Goal: Task Accomplishment & Management: Use online tool/utility

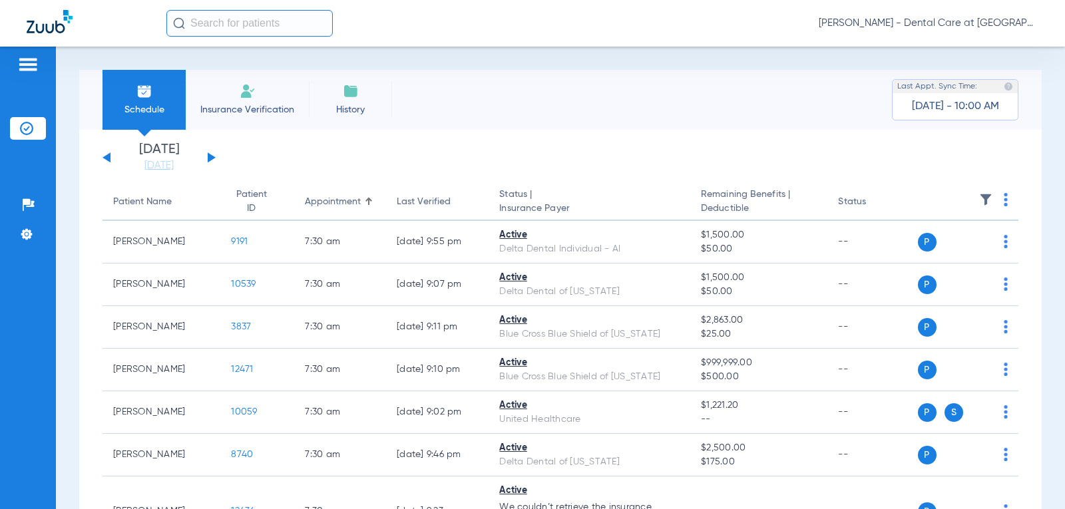
click at [266, 26] on input "text" at bounding box center [249, 23] width 166 height 27
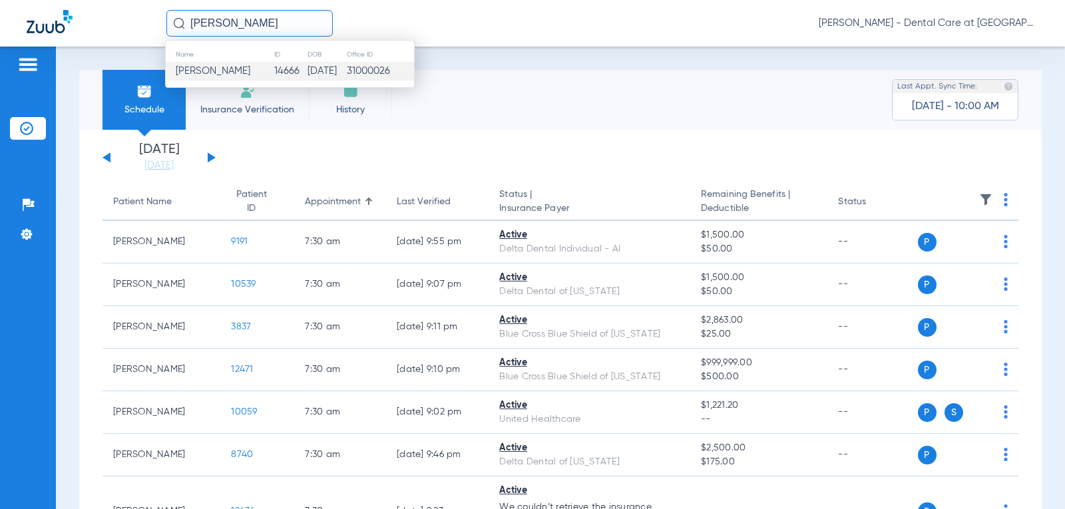
type input "[PERSON_NAME]"
click at [308, 69] on td "14666" at bounding box center [291, 71] width 34 height 19
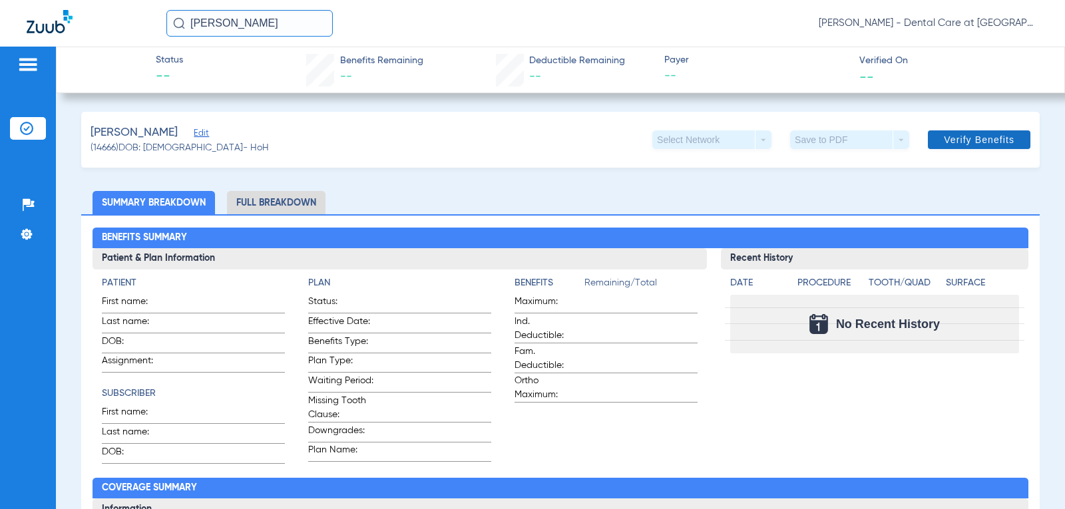
click at [999, 150] on span at bounding box center [979, 140] width 103 height 32
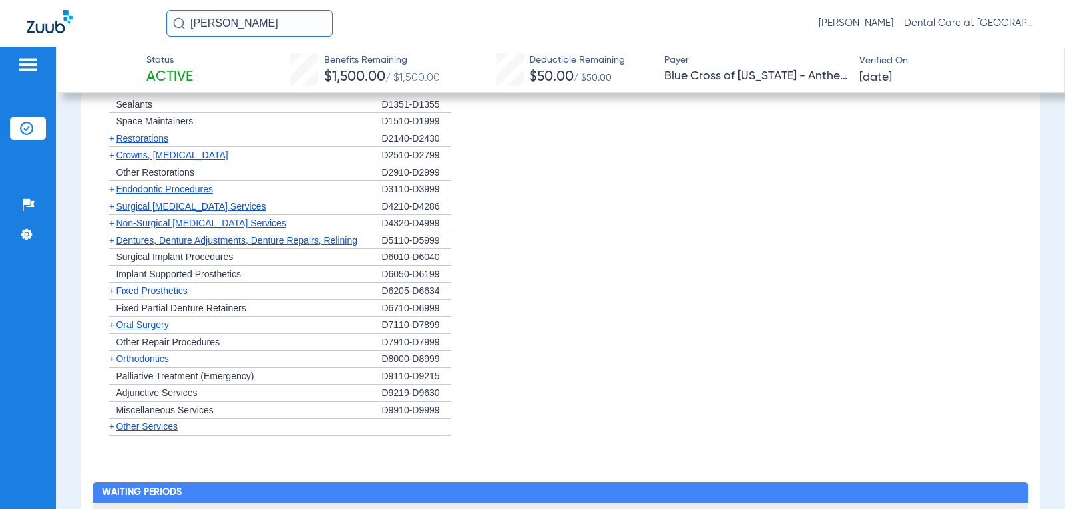
scroll to position [1295, 0]
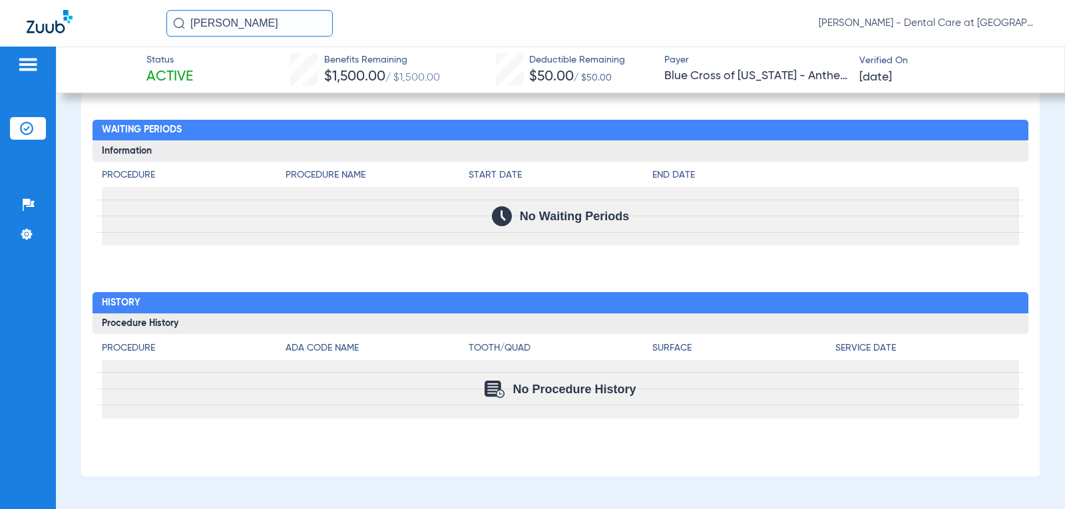
click at [614, 403] on div "No Procedure History" at bounding box center [560, 389] width 917 height 59
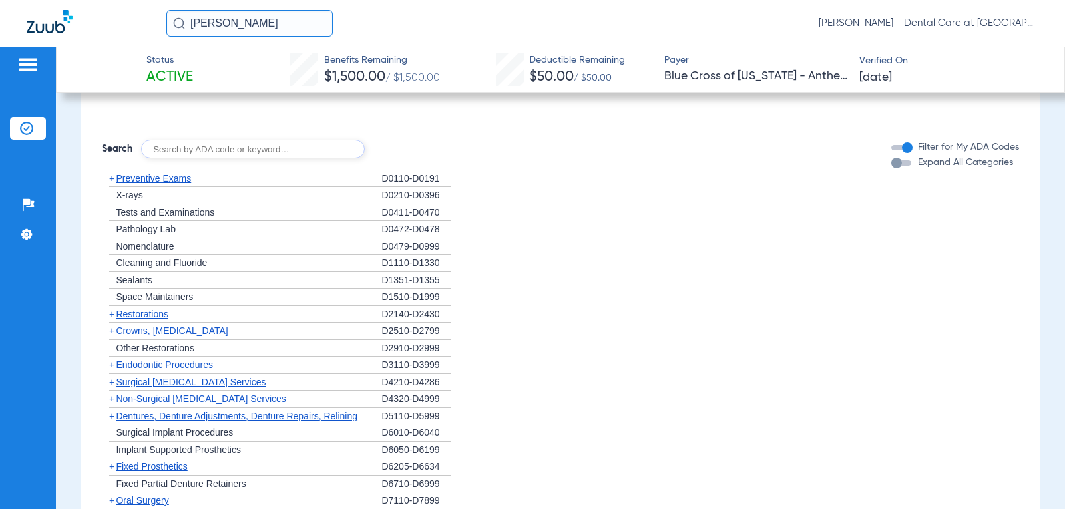
scroll to position [629, 0]
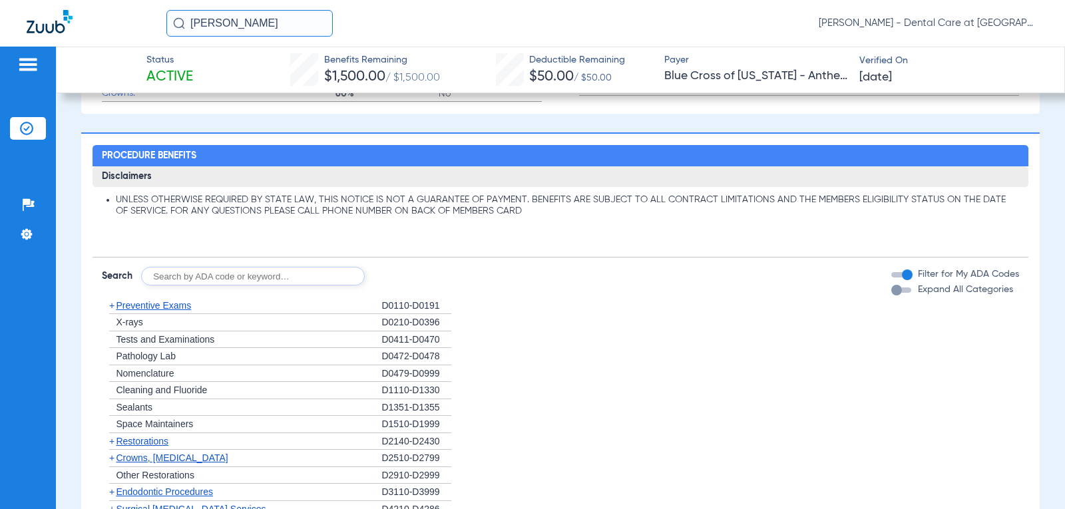
click at [892, 288] on div "button" at bounding box center [897, 290] width 11 height 11
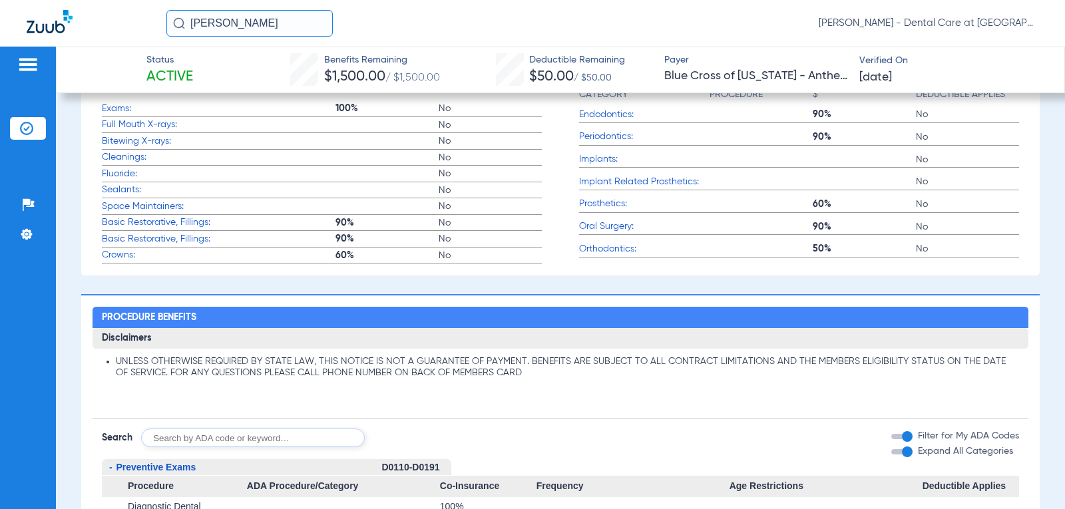
scroll to position [733, 0]
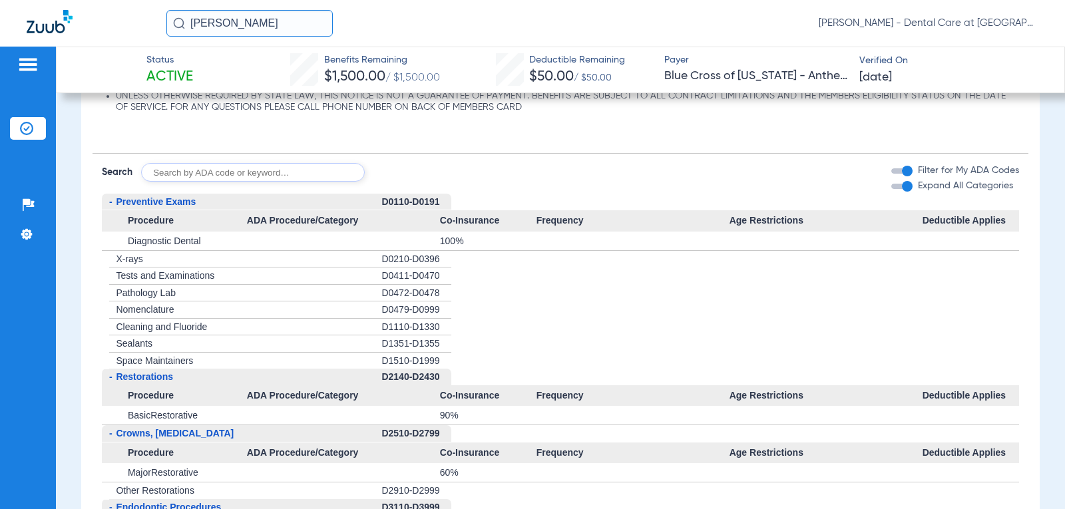
click at [315, 275] on div "+ Tests and Examinations" at bounding box center [242, 276] width 280 height 17
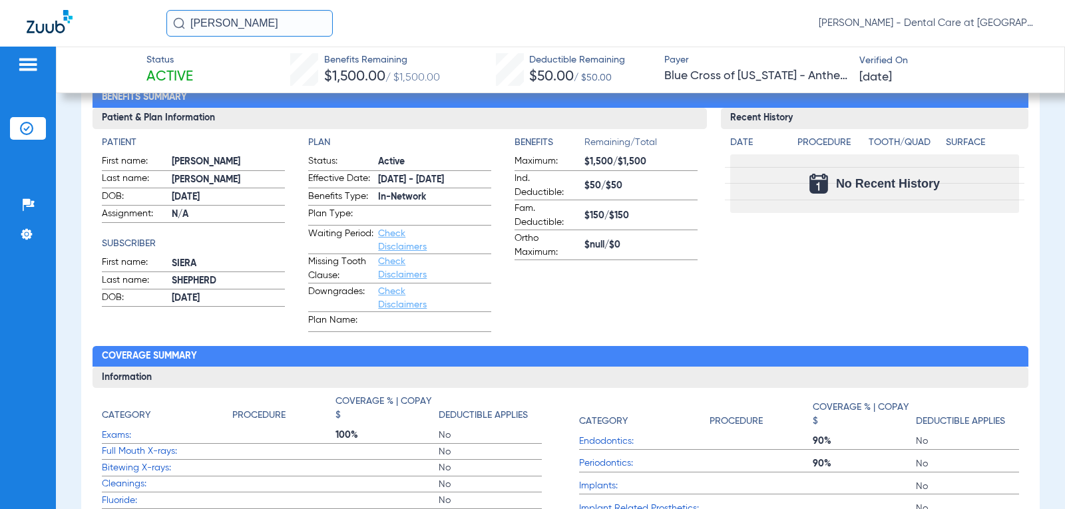
scroll to position [0, 0]
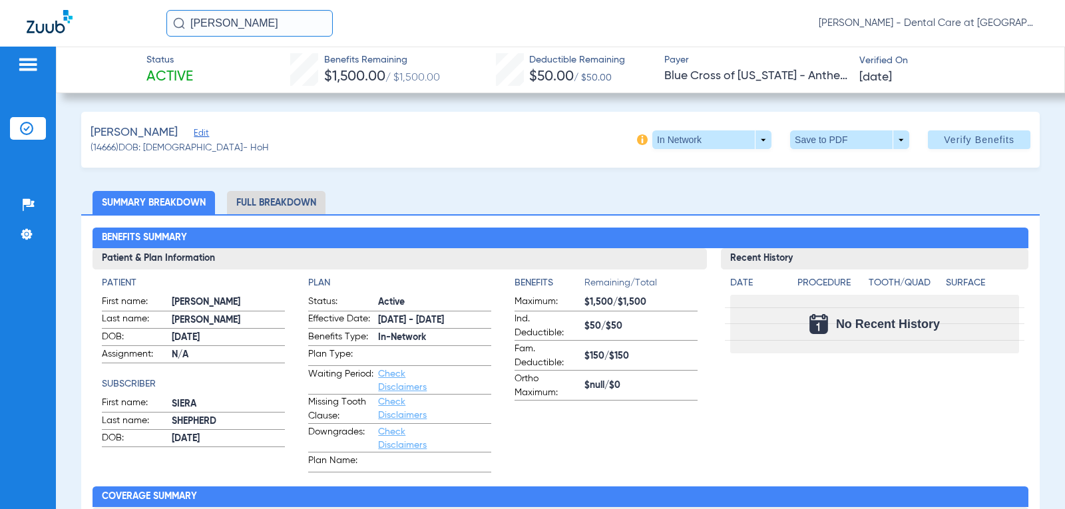
click at [312, 216] on div "Benefits Summary Patient & Plan Information Patient First name: [PERSON_NAME] L…" at bounding box center [560, 478] width 959 height 529
click at [285, 202] on li "Full Breakdown" at bounding box center [276, 202] width 99 height 23
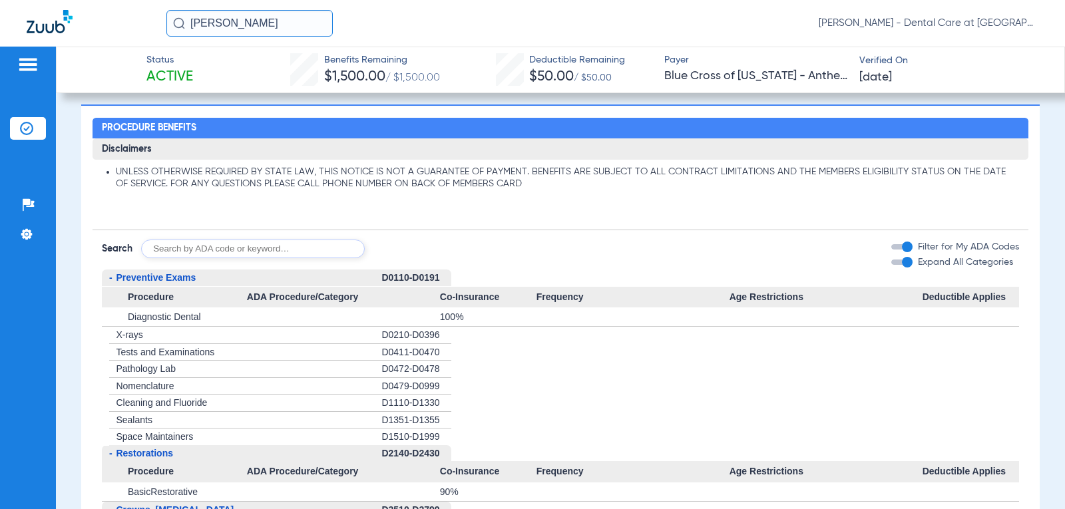
scroll to position [932, 0]
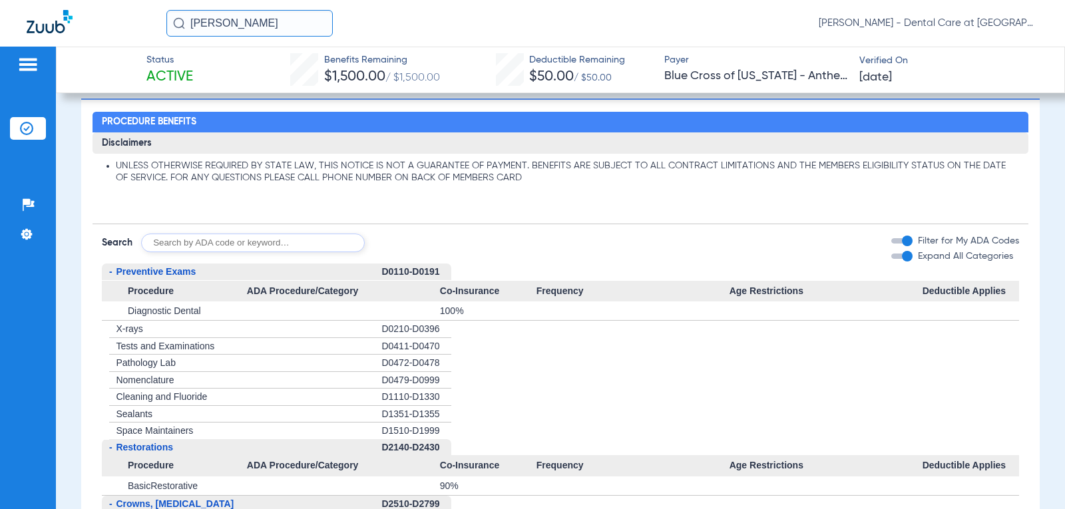
click at [264, 245] on input "text" at bounding box center [253, 243] width 224 height 19
type input "D7210"
click button "Search" at bounding box center [414, 243] width 53 height 19
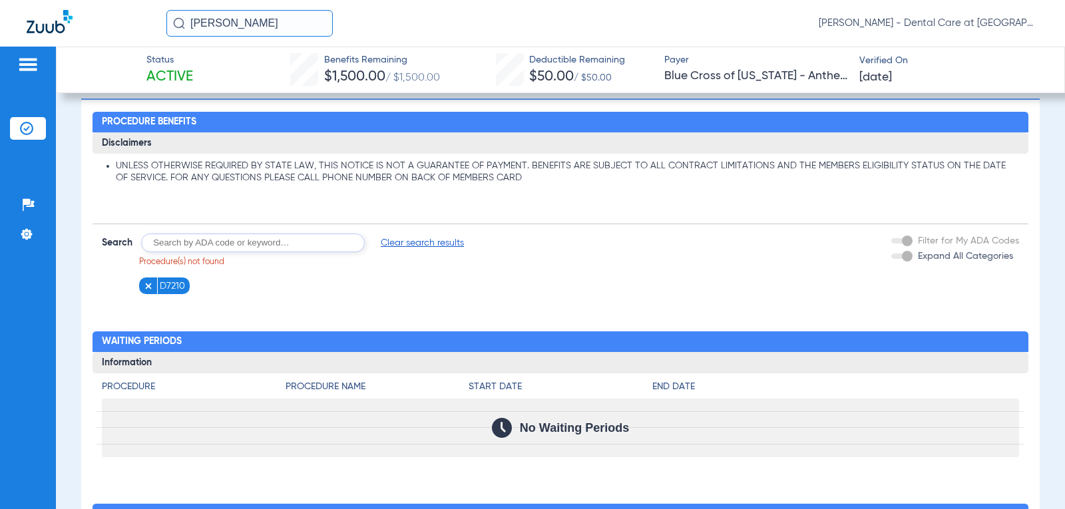
click at [144, 282] on img at bounding box center [148, 286] width 9 height 9
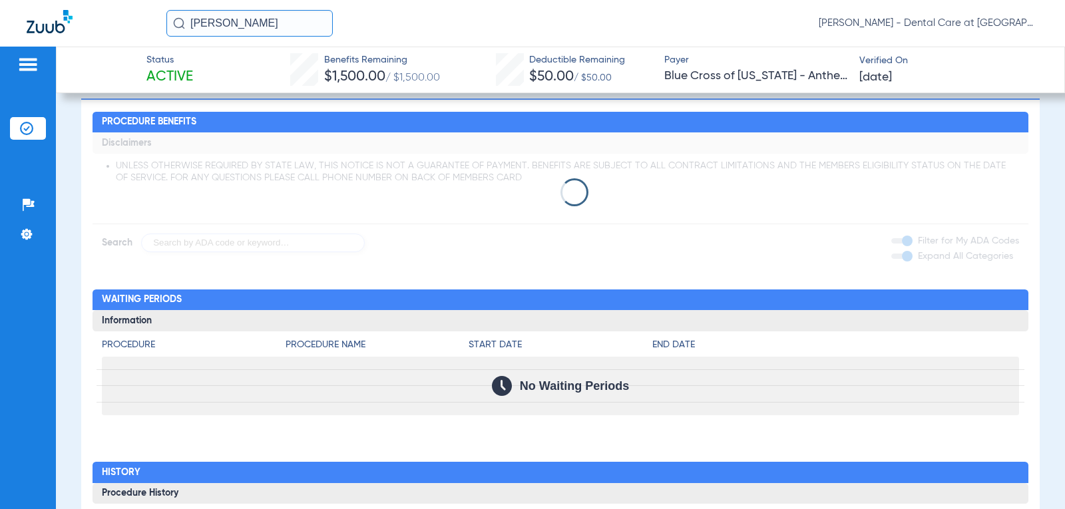
click at [255, 246] on app-loading-indicator at bounding box center [560, 192] width 935 height 120
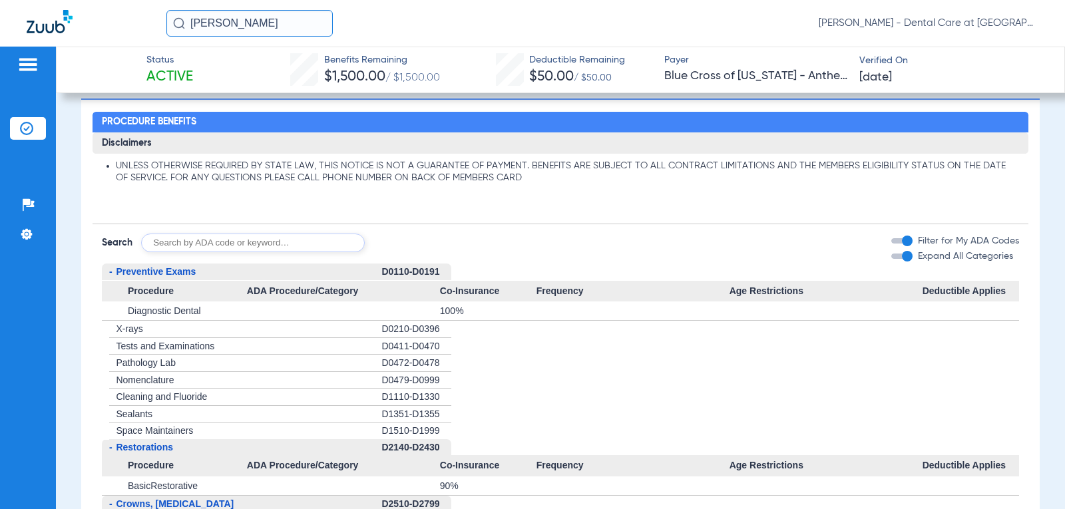
click at [181, 246] on input "text" at bounding box center [253, 243] width 224 height 19
type input "D0330"
click at [427, 241] on button "Search" at bounding box center [414, 243] width 53 height 19
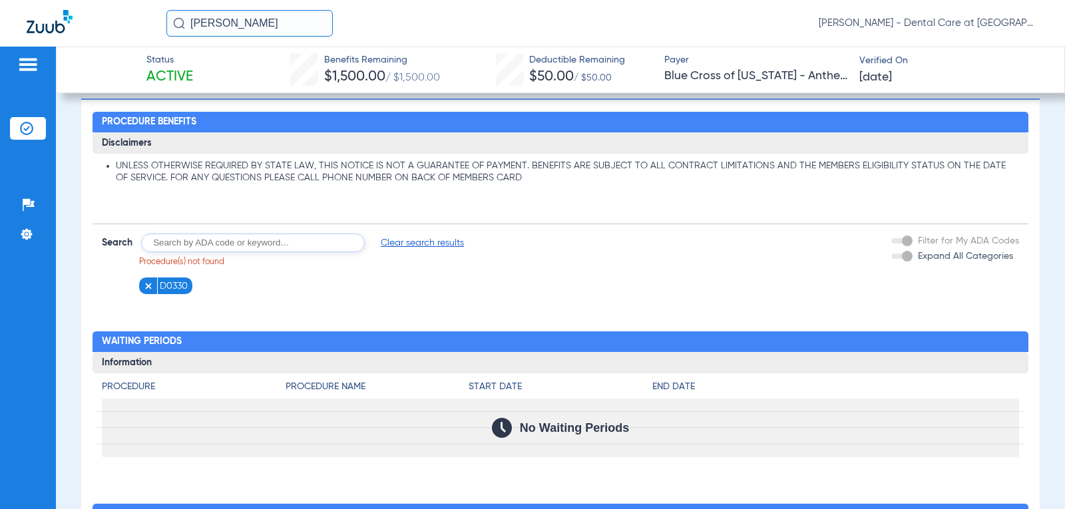
click at [149, 277] on app-searchbar "Search Clear search results Procedure(s) not found D0330" at bounding box center [283, 264] width 362 height 61
click at [148, 284] on img at bounding box center [148, 286] width 9 height 9
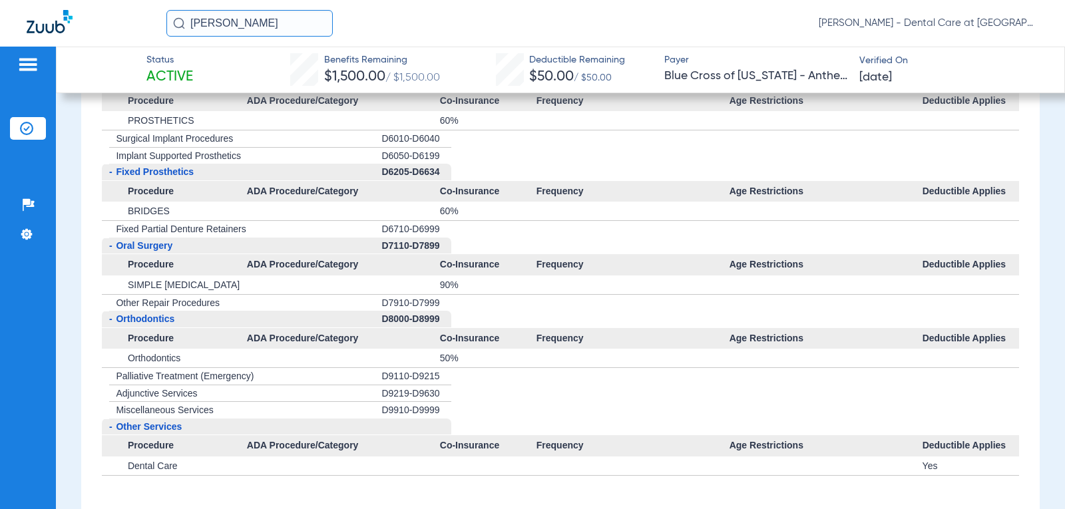
scroll to position [1132, 0]
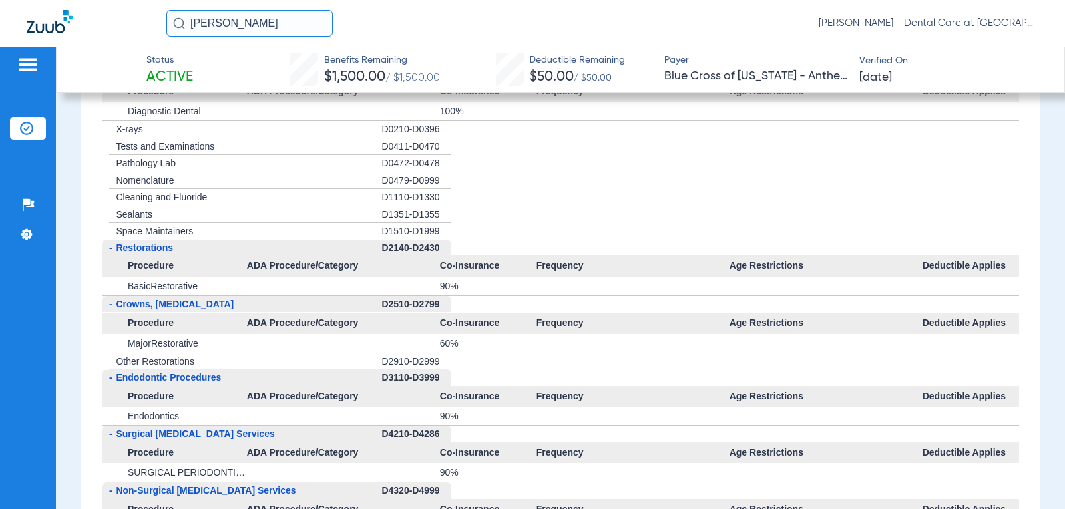
click at [326, 218] on div "+ Sealants" at bounding box center [242, 214] width 280 height 17
click at [320, 133] on div "+ X-rays" at bounding box center [242, 129] width 280 height 17
click at [326, 127] on div "+ X-rays" at bounding box center [242, 129] width 280 height 17
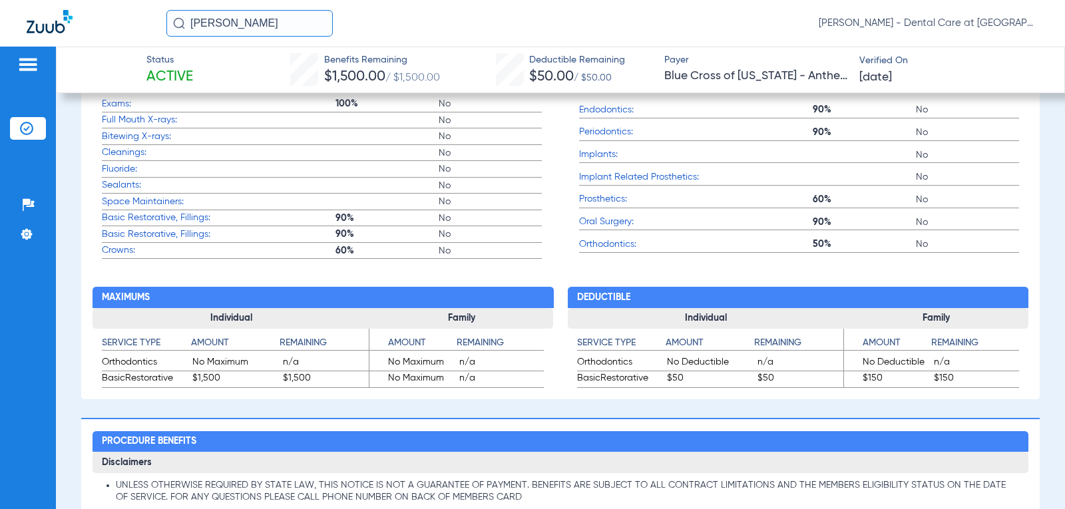
scroll to position [599, 0]
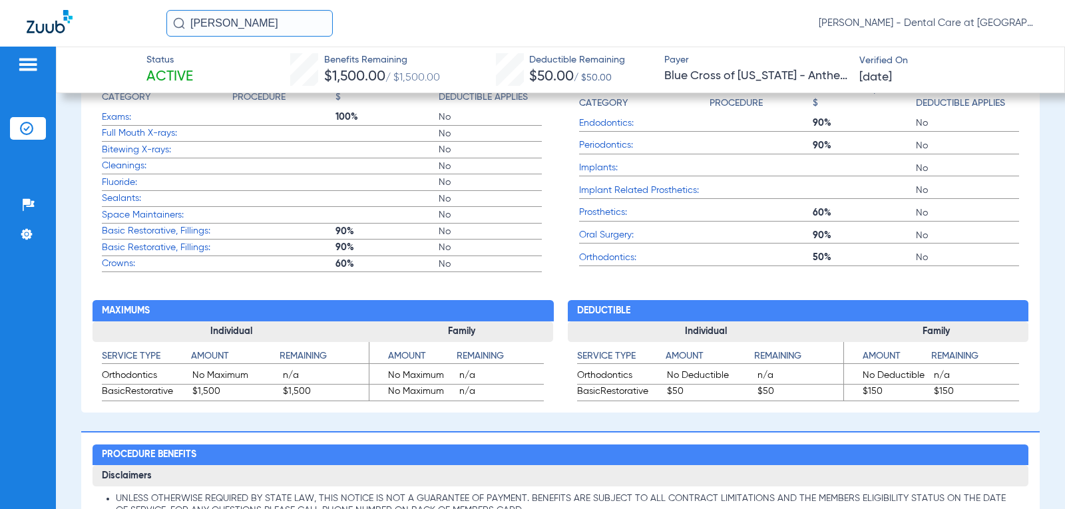
click at [605, 259] on span "Orthodontics:" at bounding box center [644, 258] width 131 height 14
click at [618, 190] on span "Implant Related Prosthetics:" at bounding box center [644, 191] width 131 height 14
click at [610, 164] on span "Implants:" at bounding box center [644, 168] width 131 height 14
click at [608, 117] on span "Endodontics:" at bounding box center [644, 124] width 131 height 14
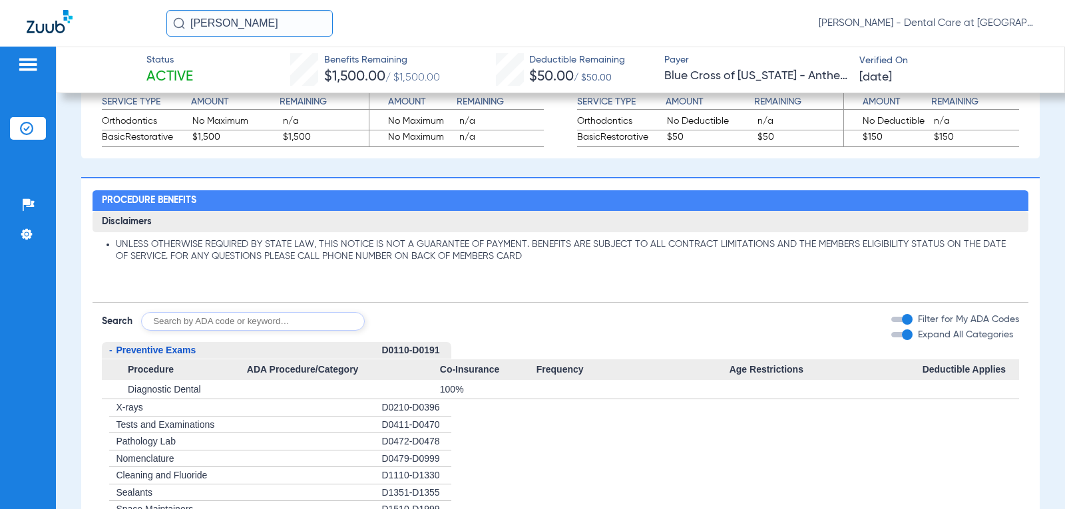
scroll to position [866, 0]
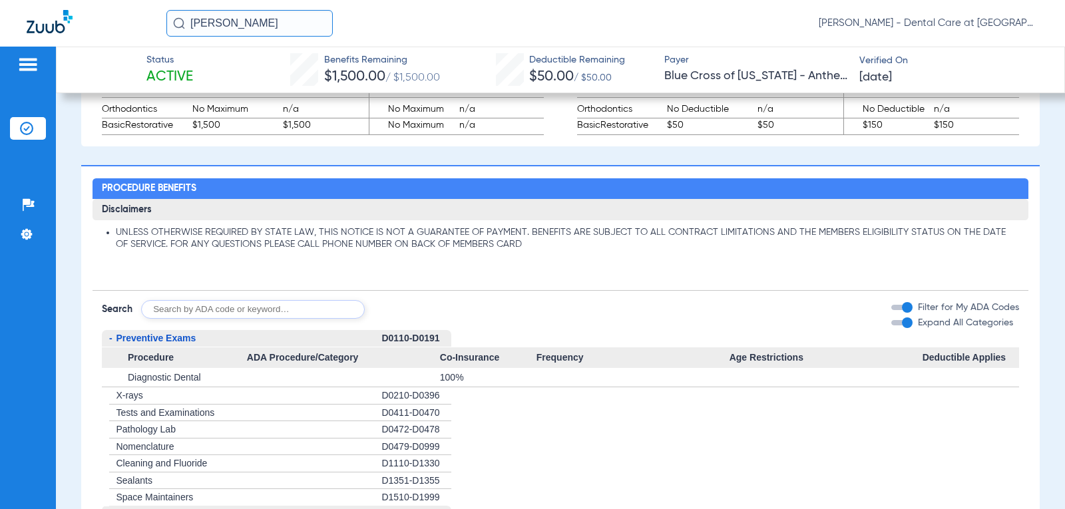
click at [33, 61] on img at bounding box center [27, 65] width 21 height 16
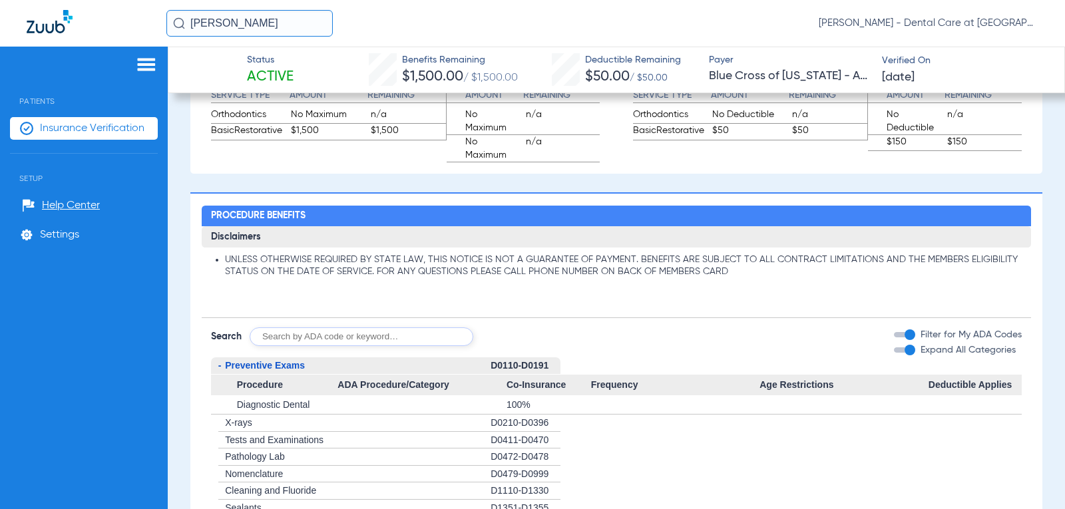
scroll to position [871, 0]
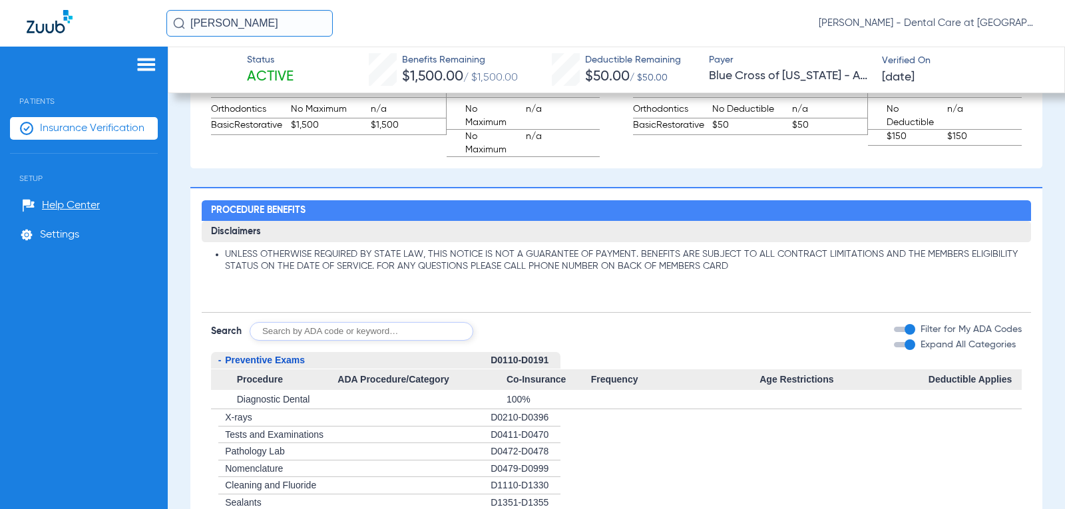
click at [48, 122] on span "Insurance Verification" at bounding box center [92, 128] width 105 height 13
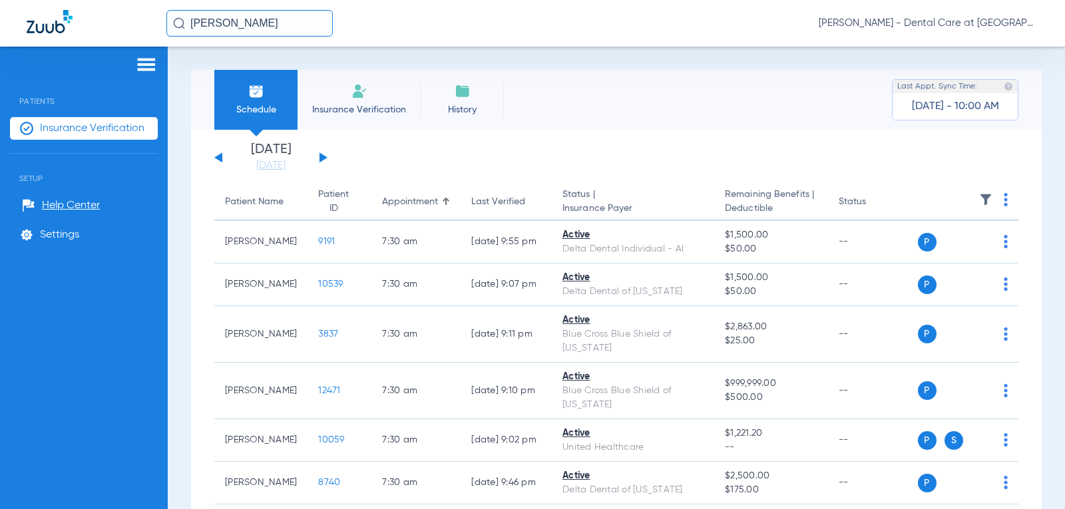
click at [326, 156] on app-single-date-navigator "[DATE] [DATE] [DATE] [DATE] [DATE] [DATE] [DATE] [DATE] [DATE] [DATE] [DATE] [D…" at bounding box center [616, 157] width 804 height 29
click at [325, 156] on button at bounding box center [324, 157] width 8 height 10
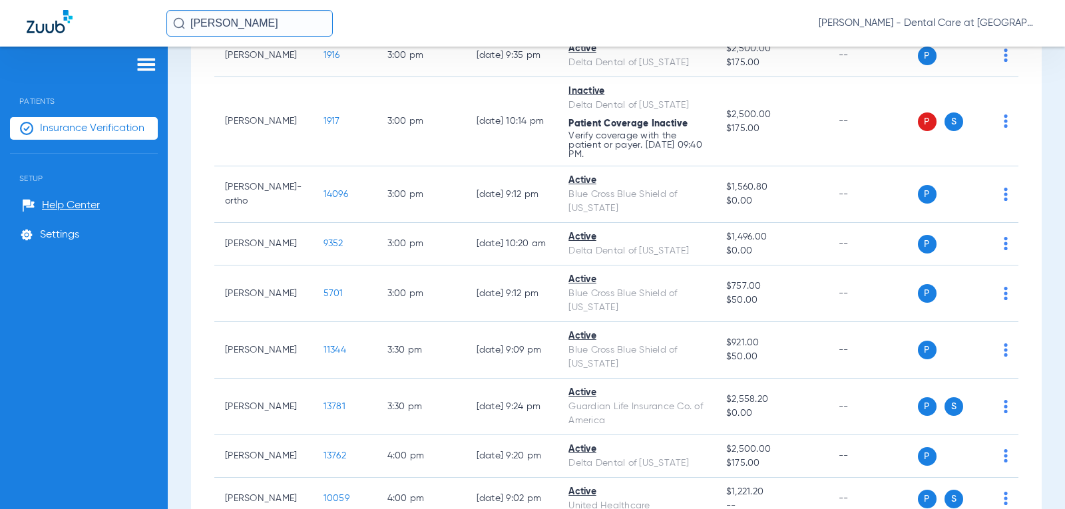
scroll to position [3035, 0]
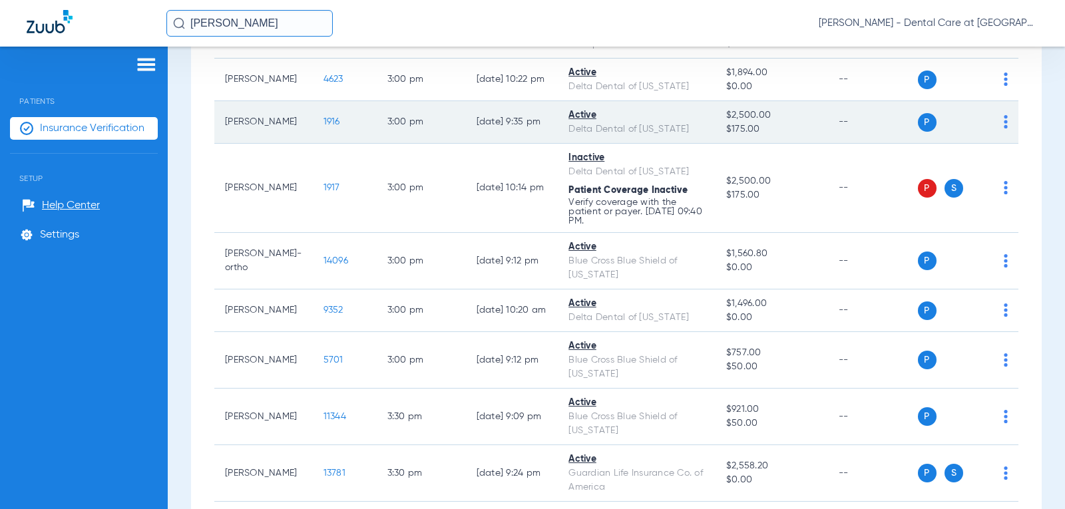
click at [324, 127] on span "1916" at bounding box center [332, 121] width 17 height 9
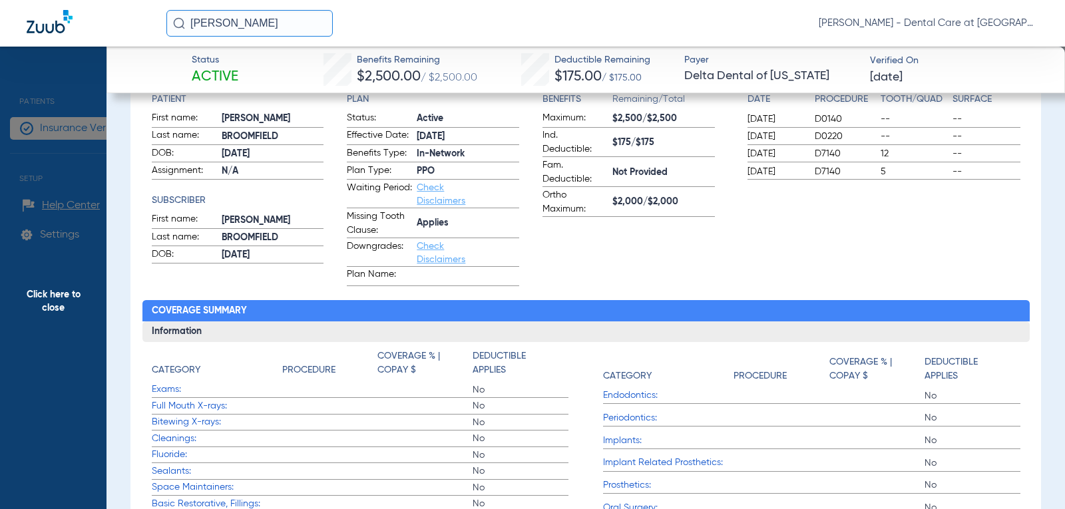
scroll to position [200, 0]
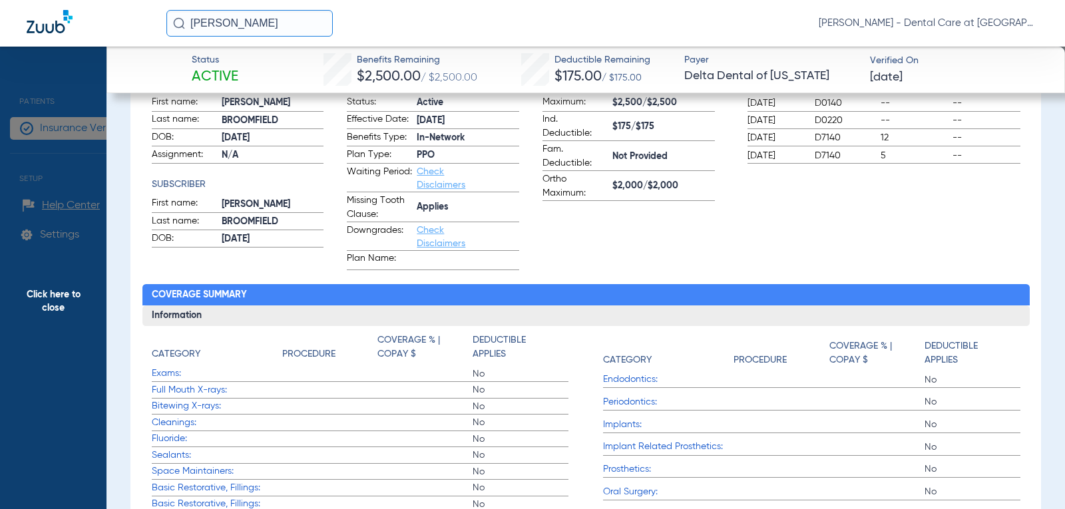
click at [47, 296] on span "Click here to close" at bounding box center [53, 301] width 107 height 509
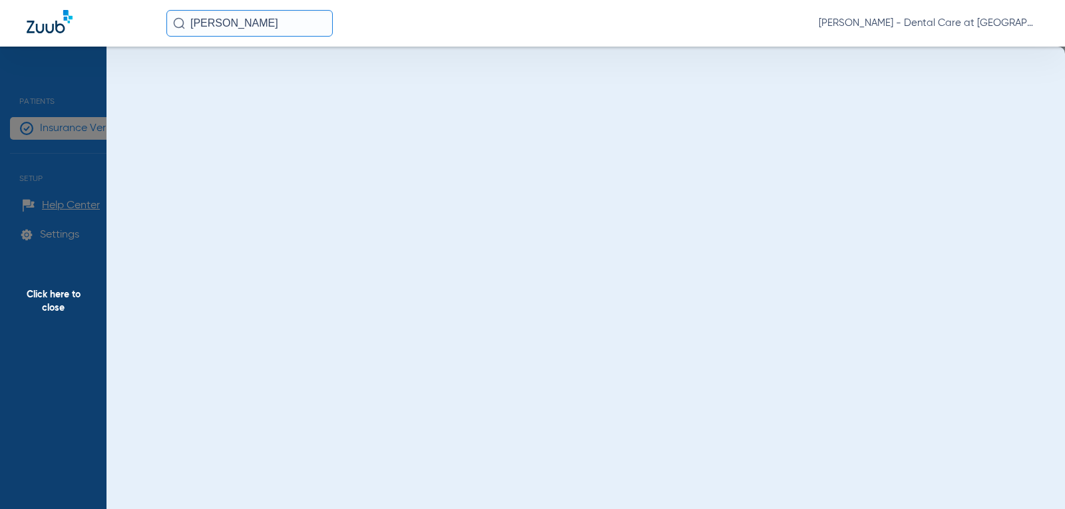
scroll to position [0, 0]
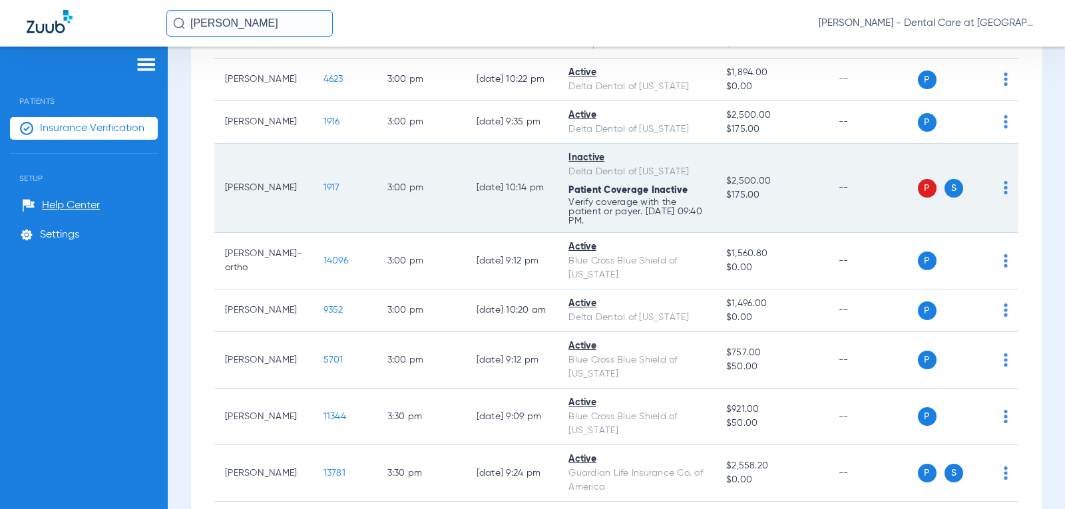
click at [324, 192] on span "1917" at bounding box center [332, 187] width 17 height 9
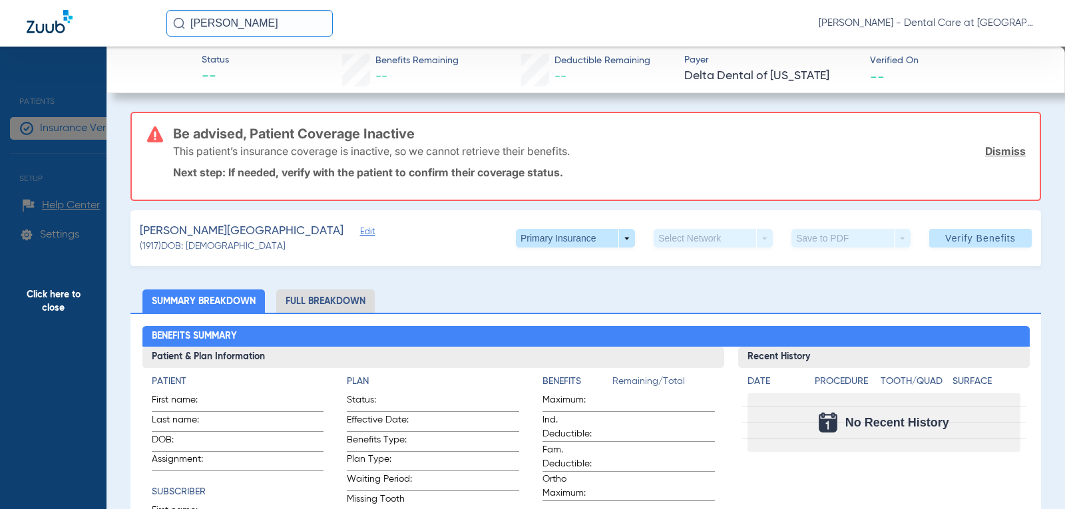
click at [1000, 150] on link "Dismiss" at bounding box center [1005, 150] width 41 height 13
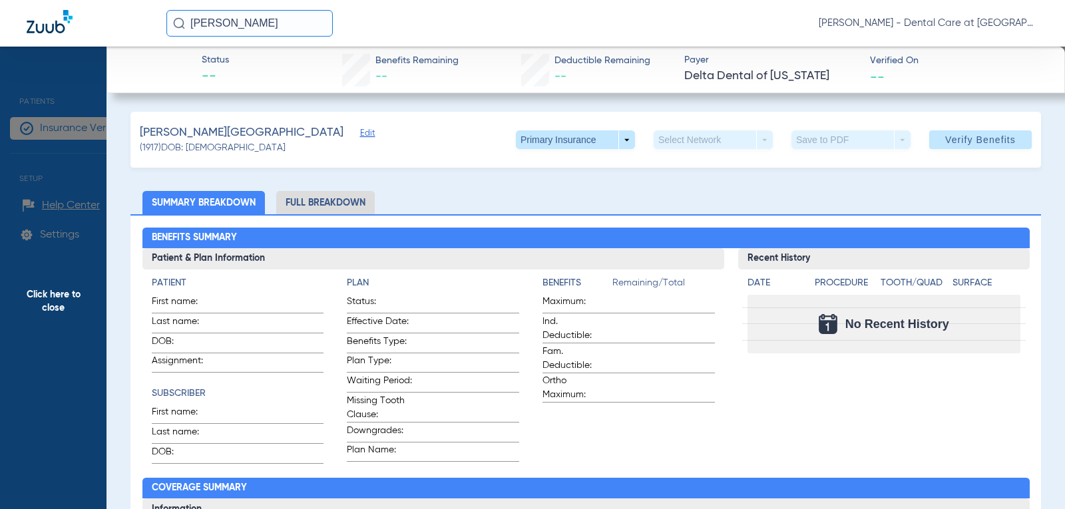
click at [44, 288] on span "Click here to close" at bounding box center [53, 301] width 107 height 509
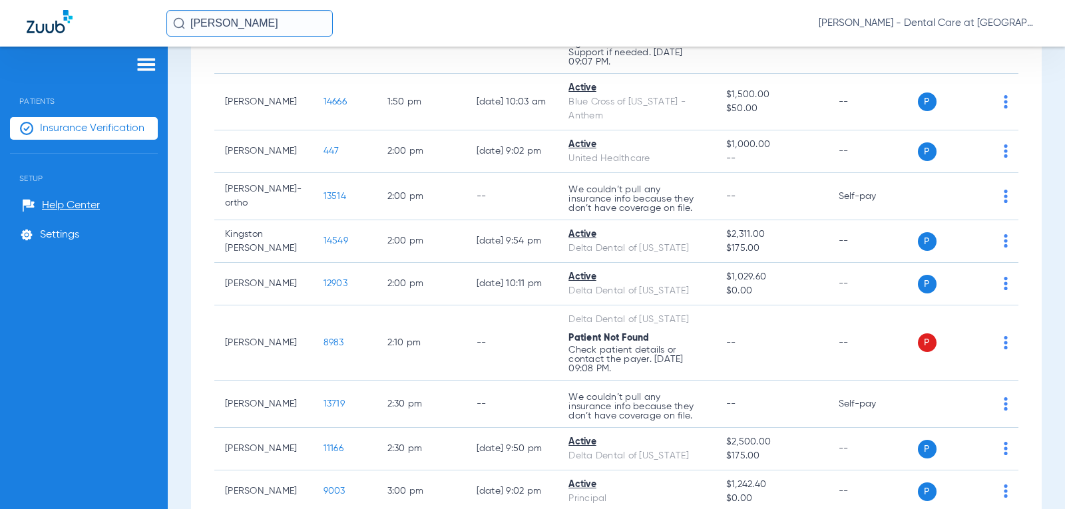
scroll to position [2569, 0]
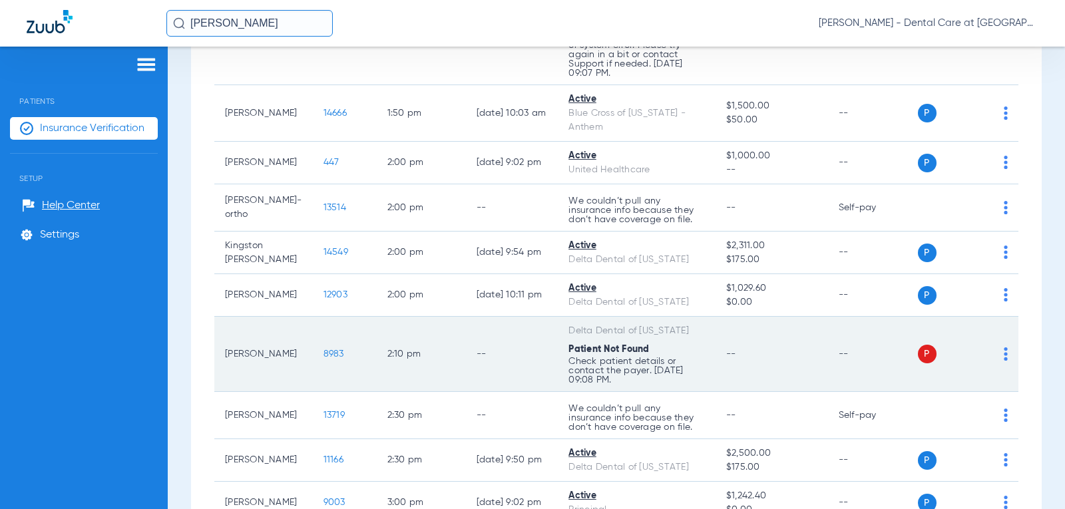
click at [686, 357] on div "Patient Not Found" at bounding box center [637, 350] width 136 height 14
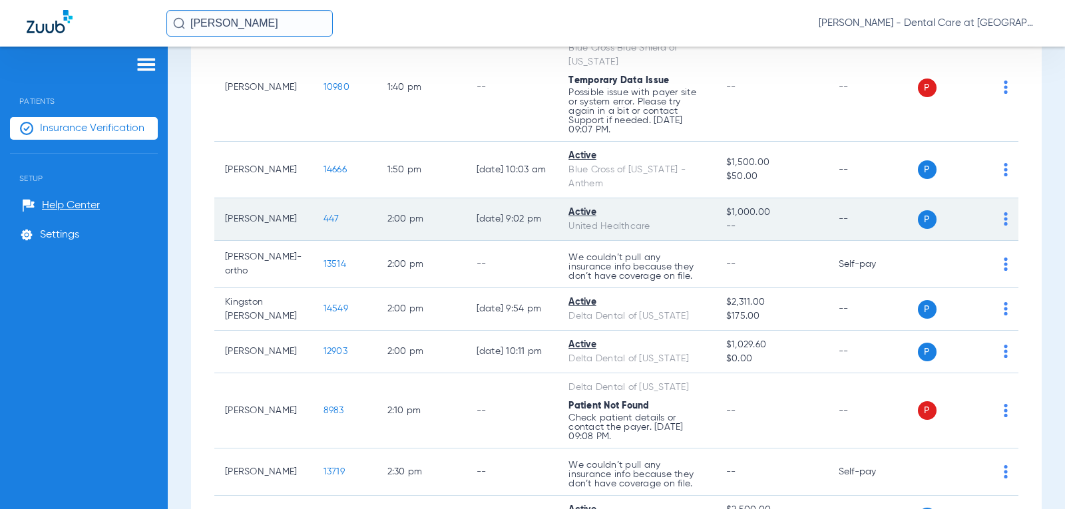
scroll to position [2436, 0]
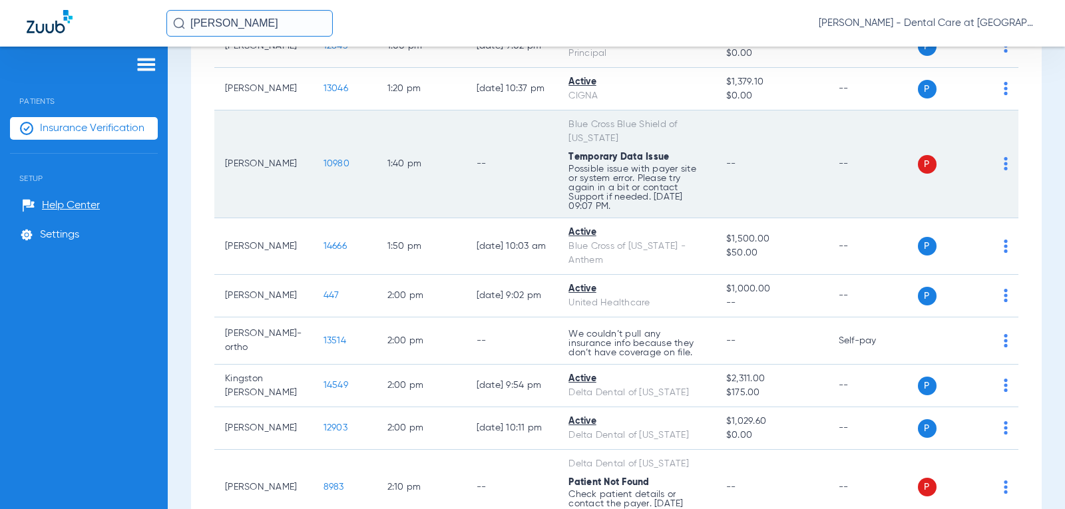
click at [793, 196] on td "--" at bounding box center [772, 165] width 113 height 108
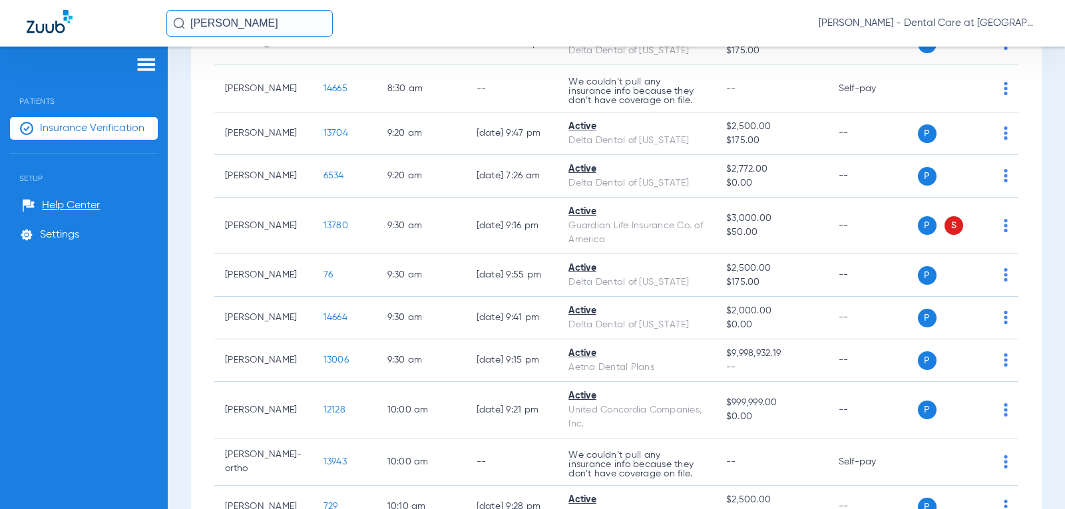
scroll to position [971, 0]
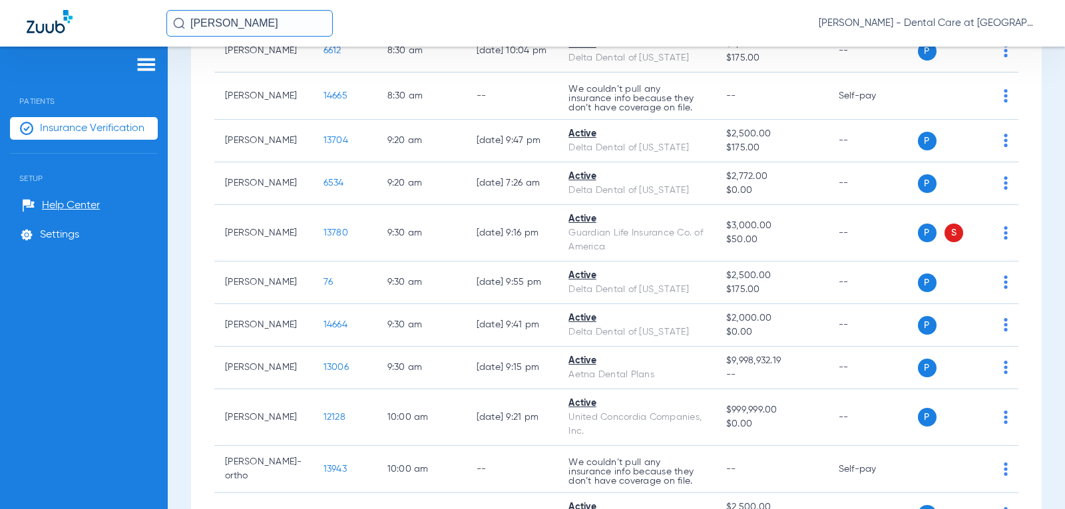
click at [793, 205] on td "$3,000.00 $50.00" at bounding box center [772, 233] width 113 height 57
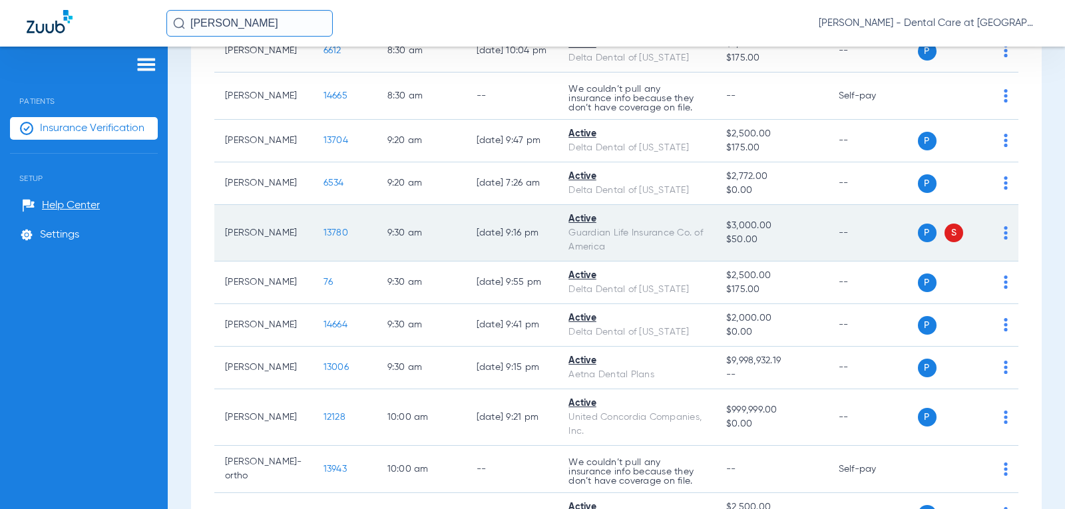
click at [947, 224] on span "S" at bounding box center [954, 233] width 19 height 19
click at [999, 216] on td "P S" at bounding box center [968, 233] width 101 height 57
click at [1004, 226] on img at bounding box center [1006, 232] width 4 height 13
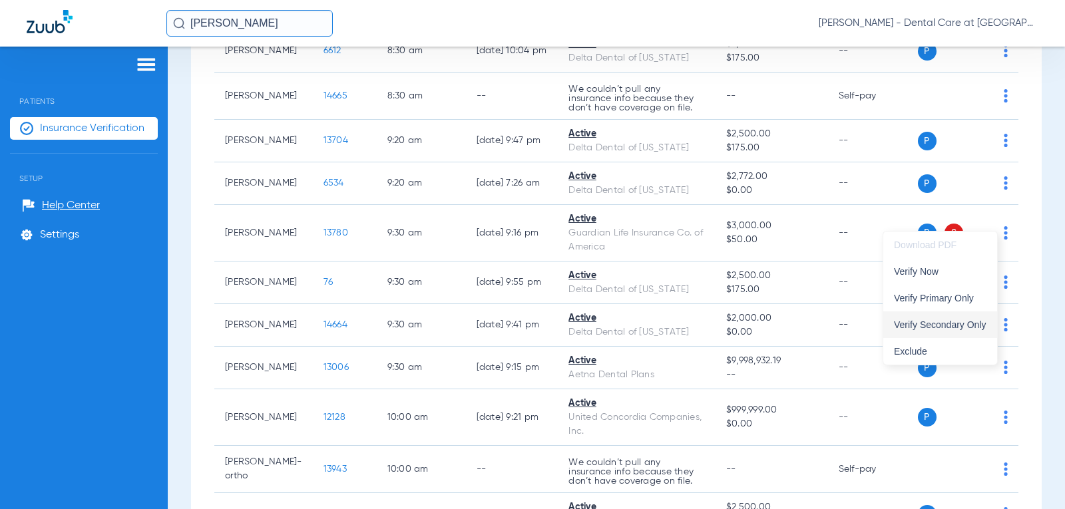
click at [971, 328] on span "Verify Secondary Only" at bounding box center [940, 324] width 93 height 9
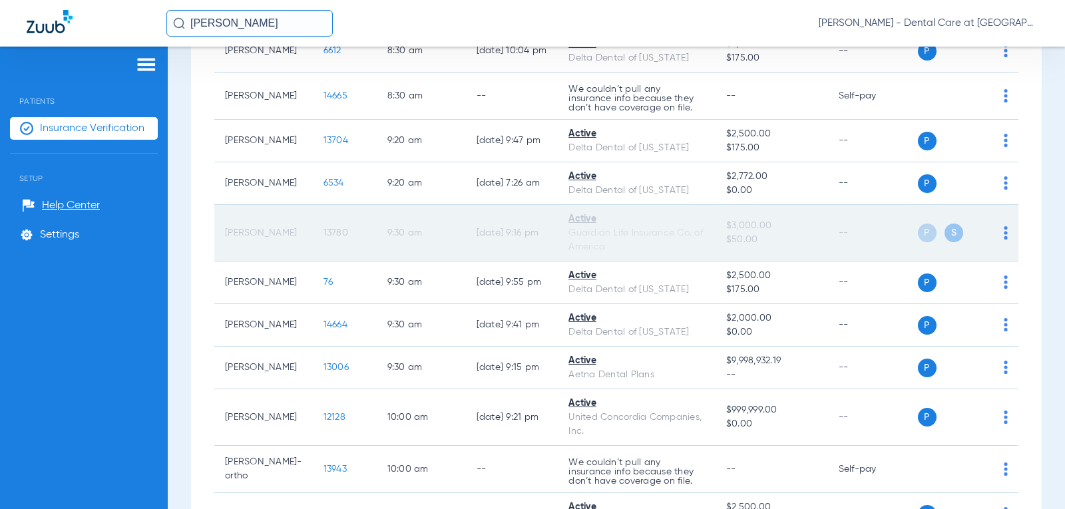
click at [838, 218] on td "--" at bounding box center [873, 233] width 90 height 57
click at [989, 224] on div "P S" at bounding box center [963, 233] width 91 height 19
click at [993, 224] on div "P S" at bounding box center [963, 233] width 91 height 19
click at [1000, 222] on td "P S" at bounding box center [968, 233] width 101 height 57
click at [1004, 226] on img at bounding box center [1006, 232] width 4 height 13
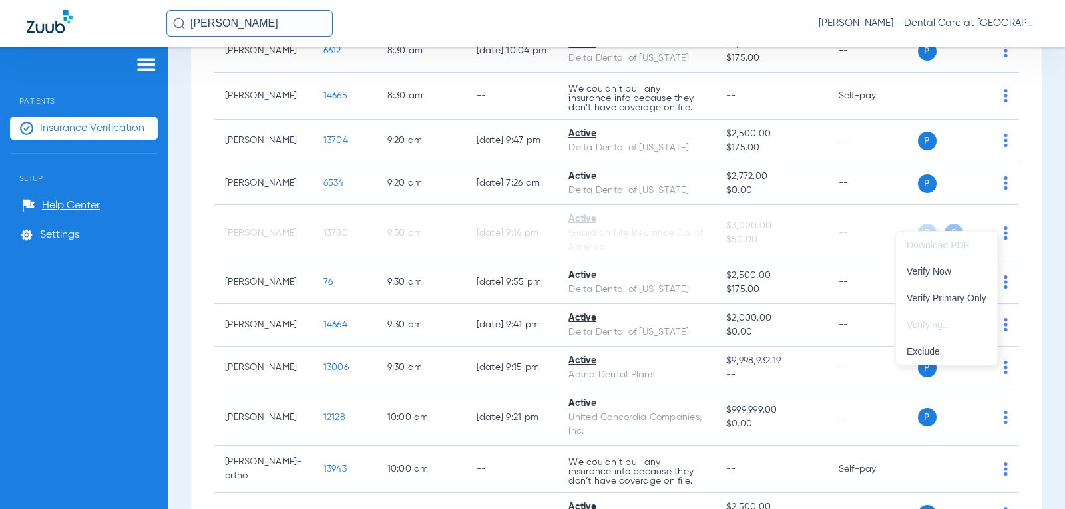
click at [780, 229] on div at bounding box center [532, 254] width 1065 height 509
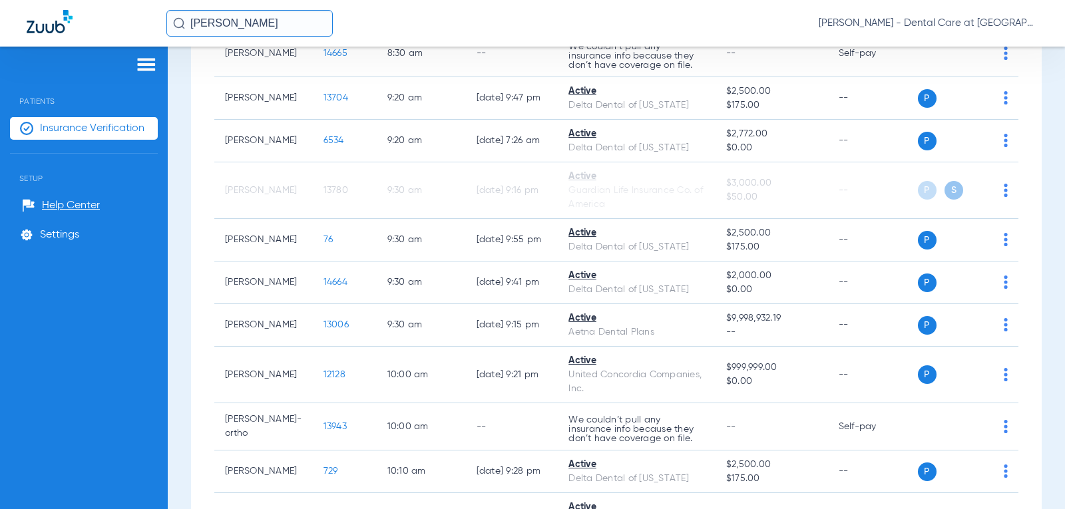
scroll to position [929, 0]
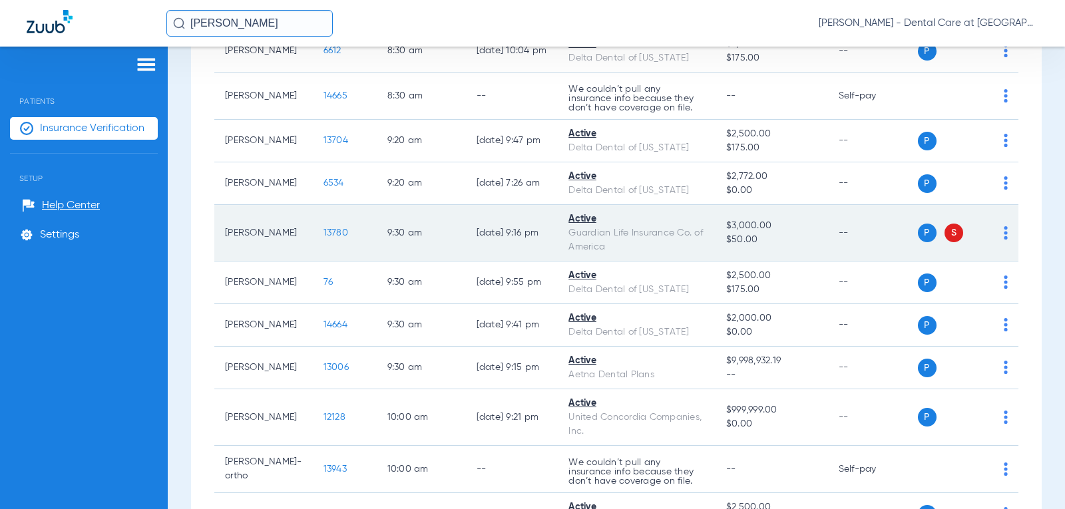
click at [947, 224] on span "S" at bounding box center [954, 233] width 19 height 19
click at [1001, 218] on td "P S" at bounding box center [968, 233] width 101 height 57
click at [998, 222] on td "P S" at bounding box center [968, 233] width 101 height 57
click at [1004, 226] on img at bounding box center [1006, 232] width 4 height 13
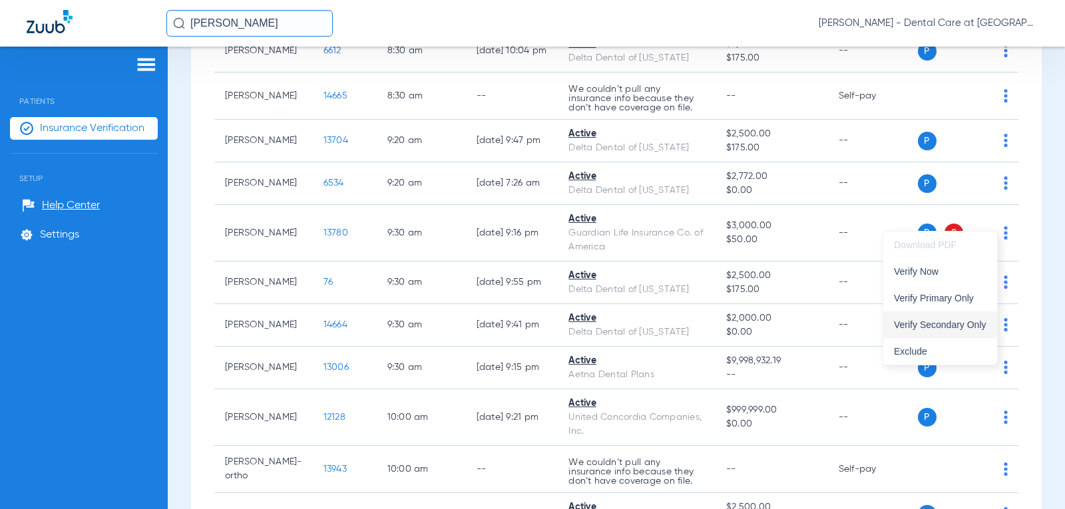
click at [959, 324] on span "Verify Secondary Only" at bounding box center [940, 324] width 93 height 9
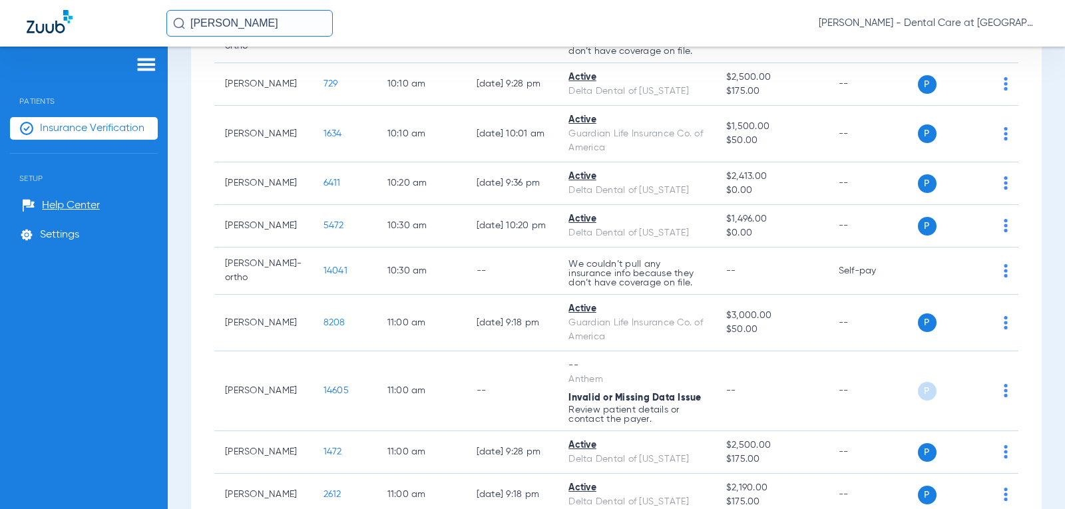
scroll to position [1531, 0]
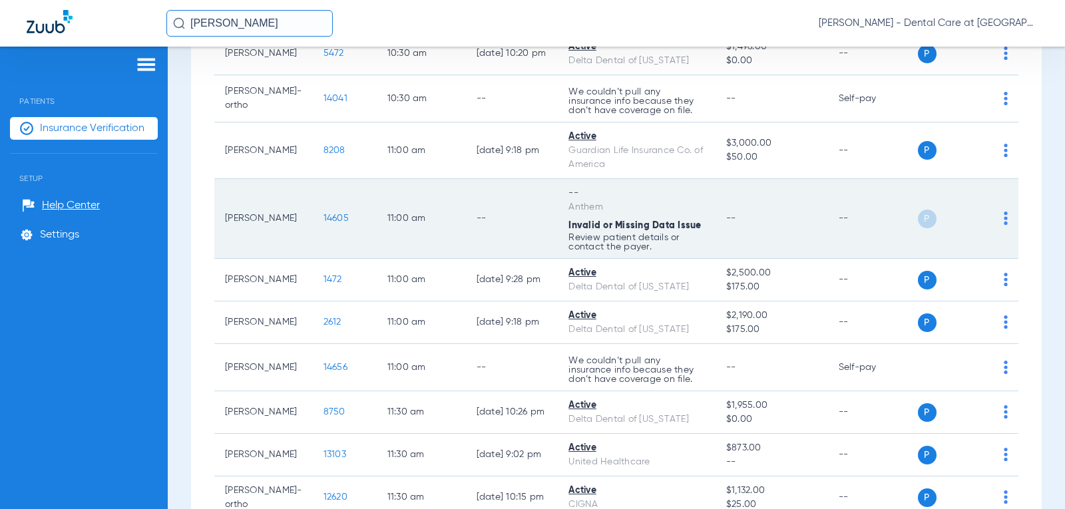
click at [778, 248] on td "--" at bounding box center [772, 219] width 113 height 80
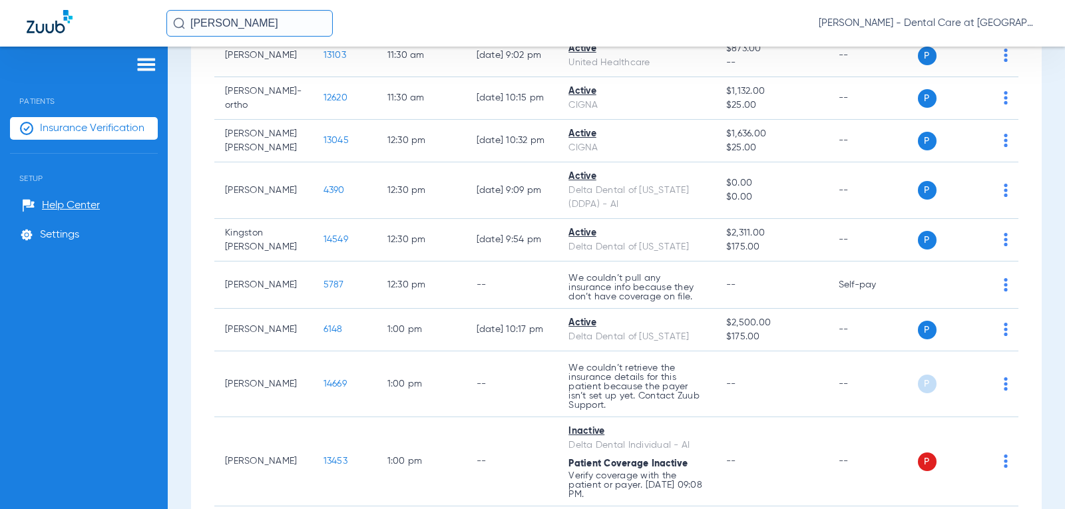
scroll to position [2197, 0]
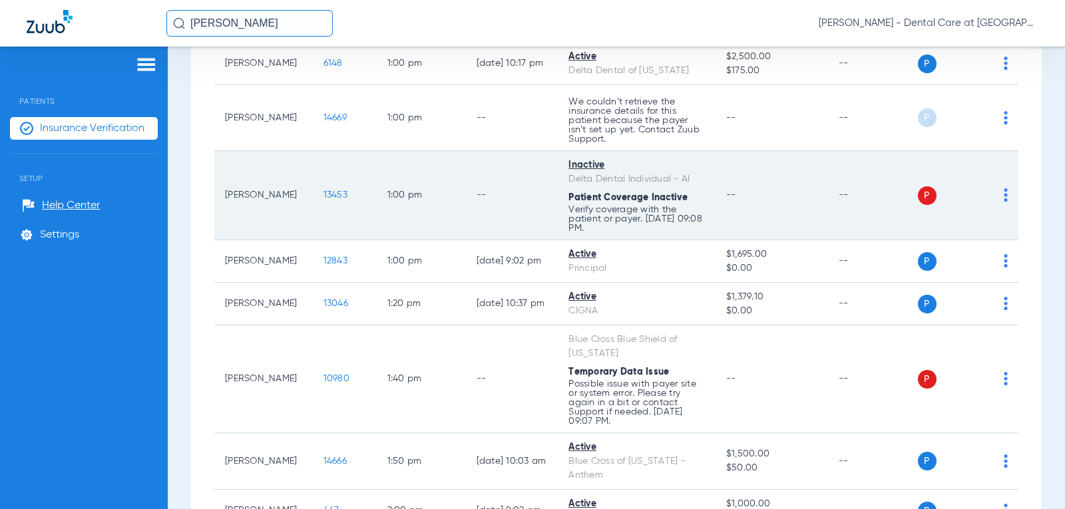
click at [862, 240] on td "--" at bounding box center [873, 195] width 90 height 89
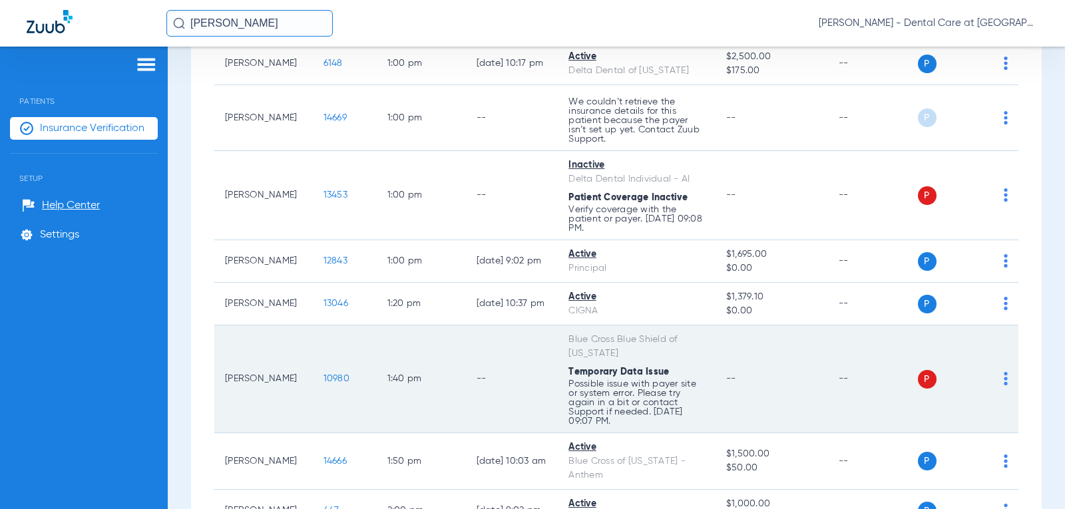
click at [828, 394] on td "--" at bounding box center [873, 380] width 90 height 108
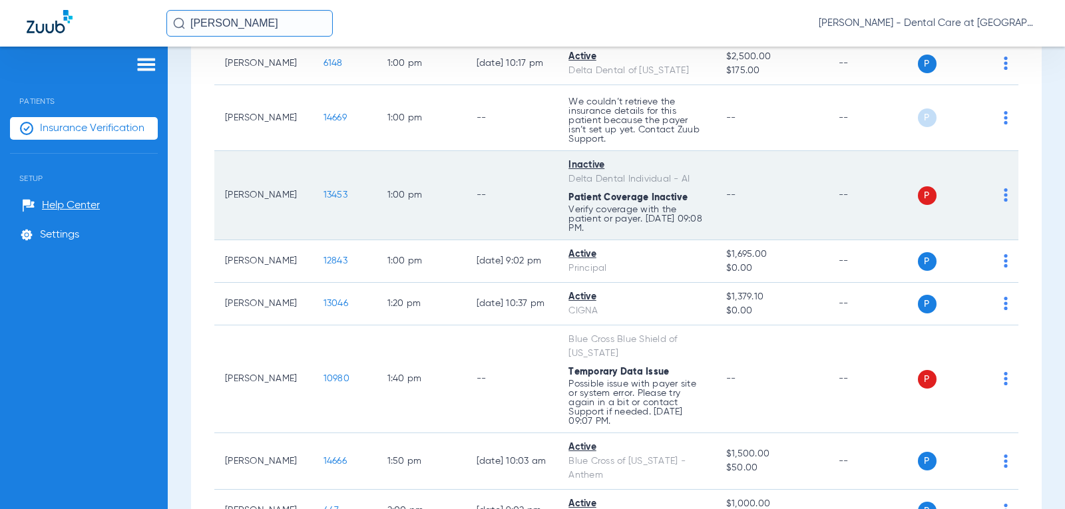
click at [862, 214] on td "--" at bounding box center [873, 195] width 90 height 89
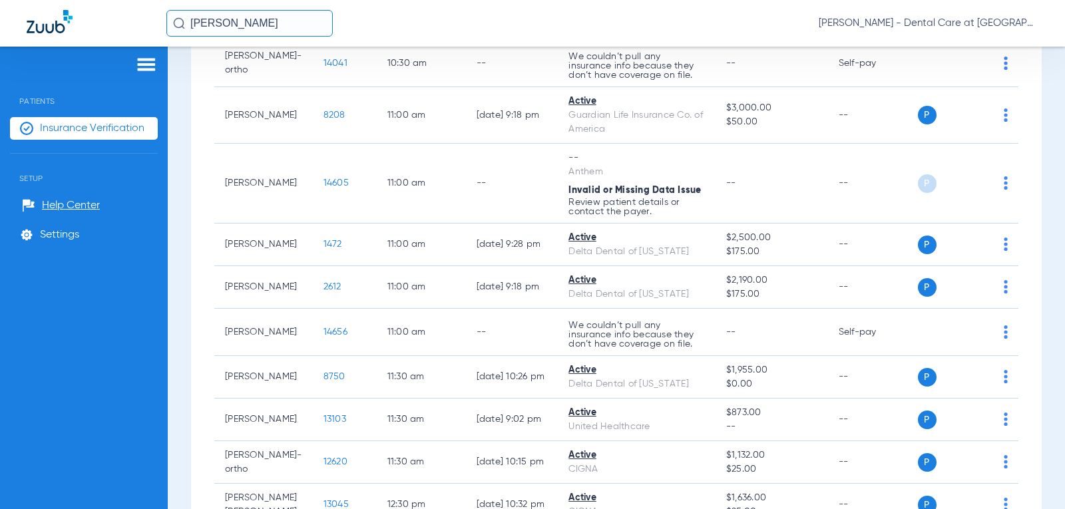
scroll to position [1531, 0]
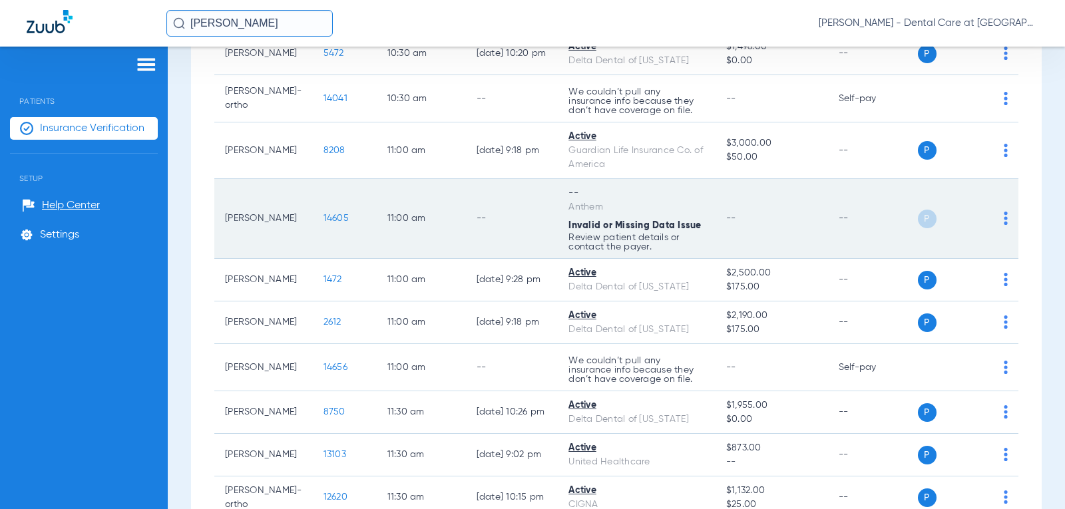
click at [523, 227] on td "--" at bounding box center [512, 219] width 93 height 80
click at [324, 222] on span "14605" at bounding box center [336, 218] width 25 height 9
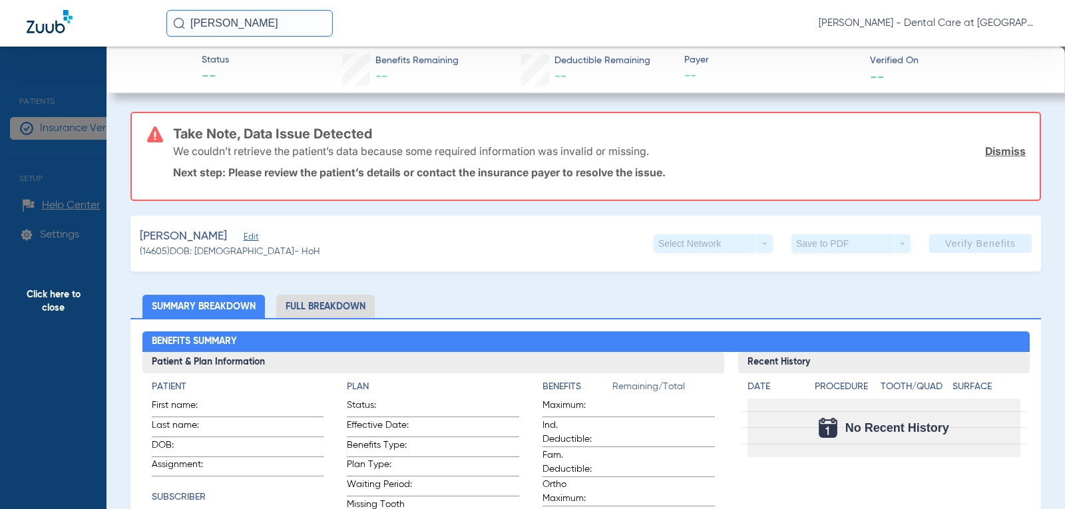
click at [35, 292] on span "Click here to close" at bounding box center [53, 301] width 107 height 509
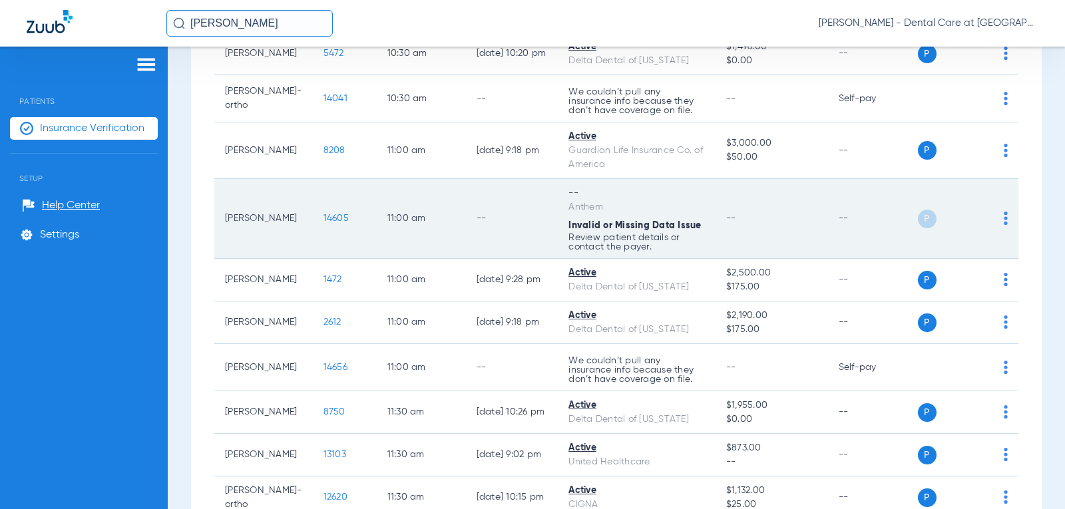
click at [579, 250] on p "Review patient details or contact the payer." at bounding box center [637, 242] width 136 height 19
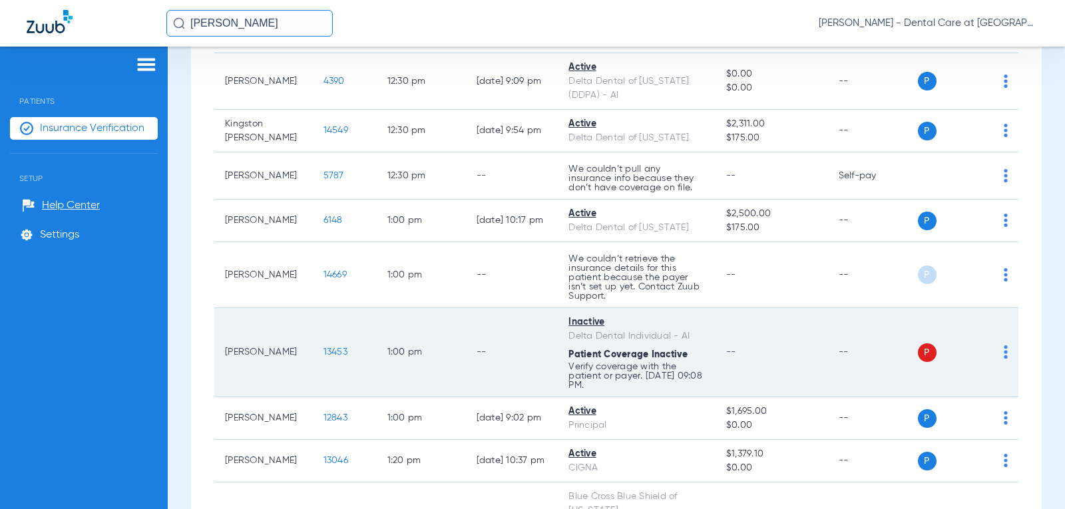
scroll to position [2064, 0]
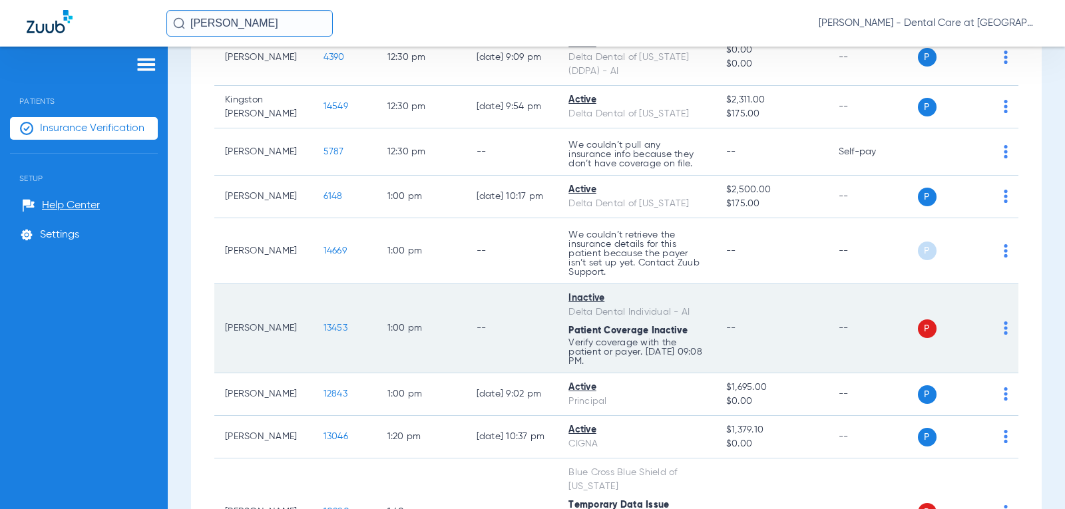
click at [688, 366] on p "Verify coverage with the patient or payer. [DATE] 09:08 PM." at bounding box center [637, 352] width 136 height 28
click at [1001, 344] on td "P S" at bounding box center [968, 328] width 101 height 89
click at [1004, 335] on img at bounding box center [1006, 328] width 4 height 13
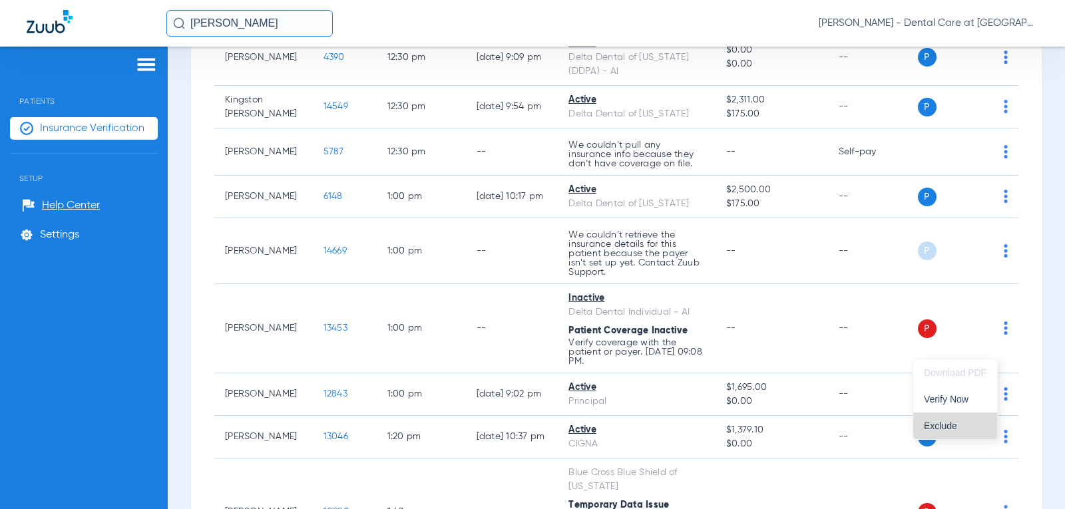
click at [957, 429] on span "Exclude" at bounding box center [955, 425] width 63 height 9
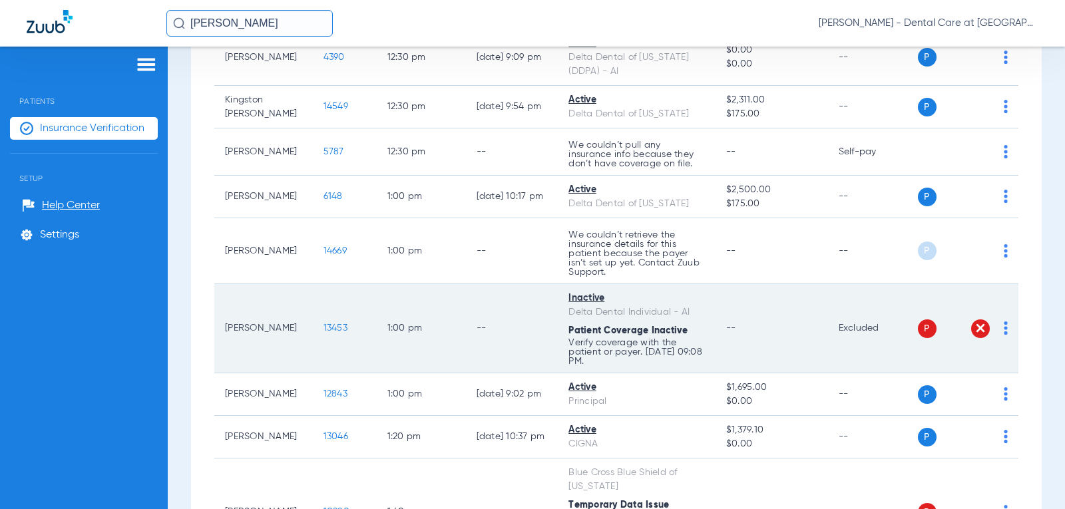
click at [979, 338] on span at bounding box center [980, 329] width 19 height 19
drag, startPoint x: 976, startPoint y: 346, endPoint x: 987, endPoint y: 343, distance: 11.0
click at [975, 335] on img at bounding box center [980, 328] width 13 height 13
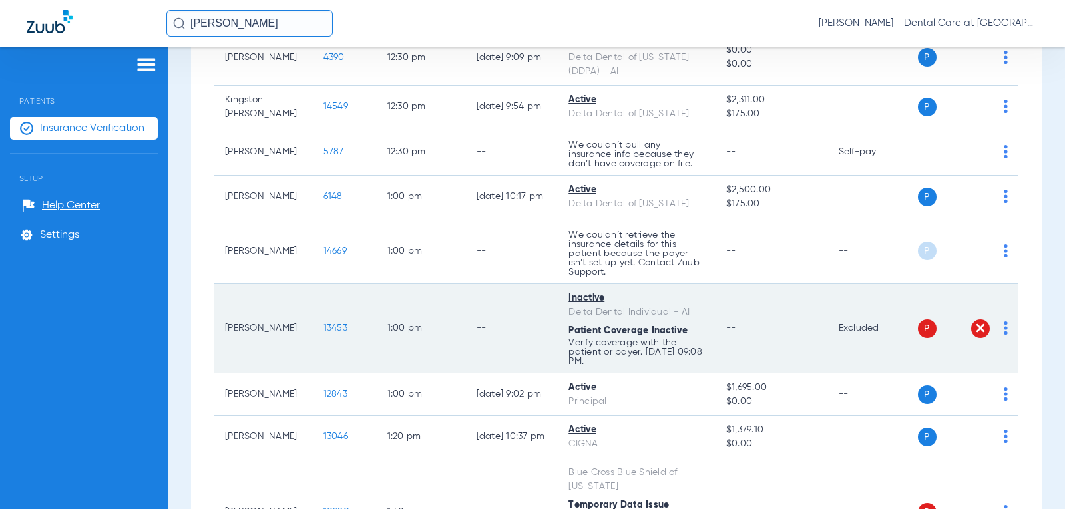
click at [987, 338] on div "P S" at bounding box center [963, 329] width 91 height 19
click at [990, 338] on div "P S" at bounding box center [963, 329] width 91 height 19
click at [993, 338] on div "P S" at bounding box center [963, 329] width 91 height 19
click at [1004, 335] on img at bounding box center [1006, 328] width 4 height 13
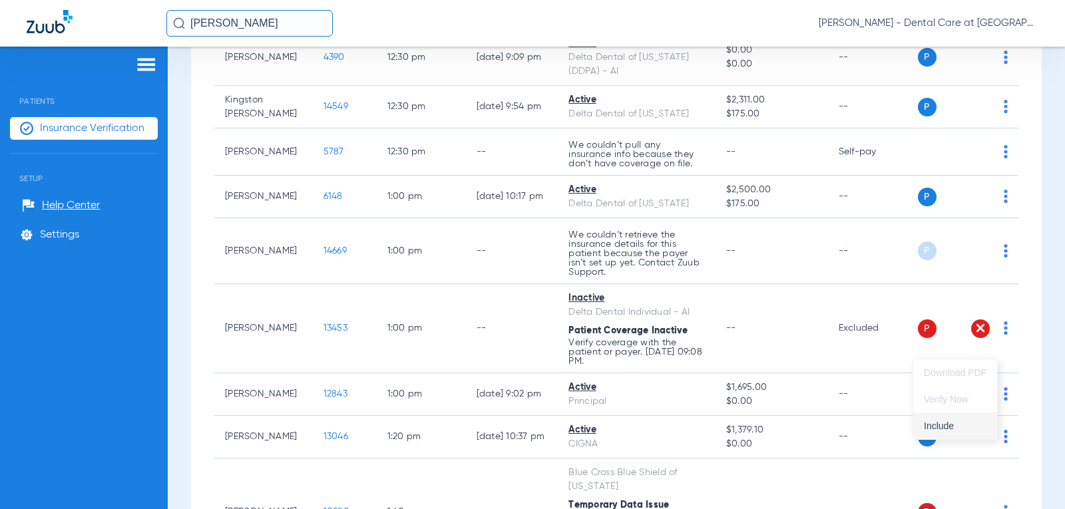
click at [966, 427] on span "Include" at bounding box center [955, 425] width 63 height 9
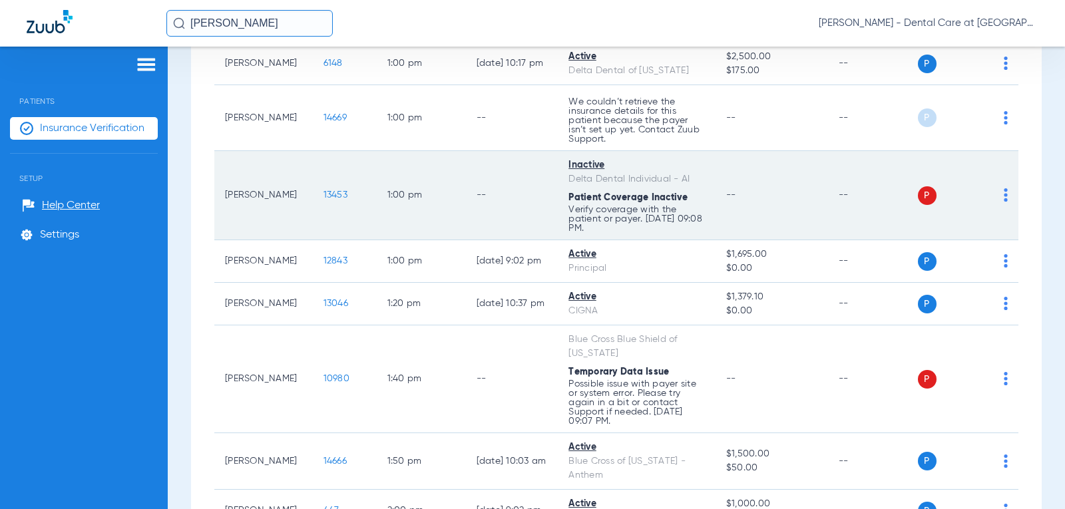
scroll to position [2330, 0]
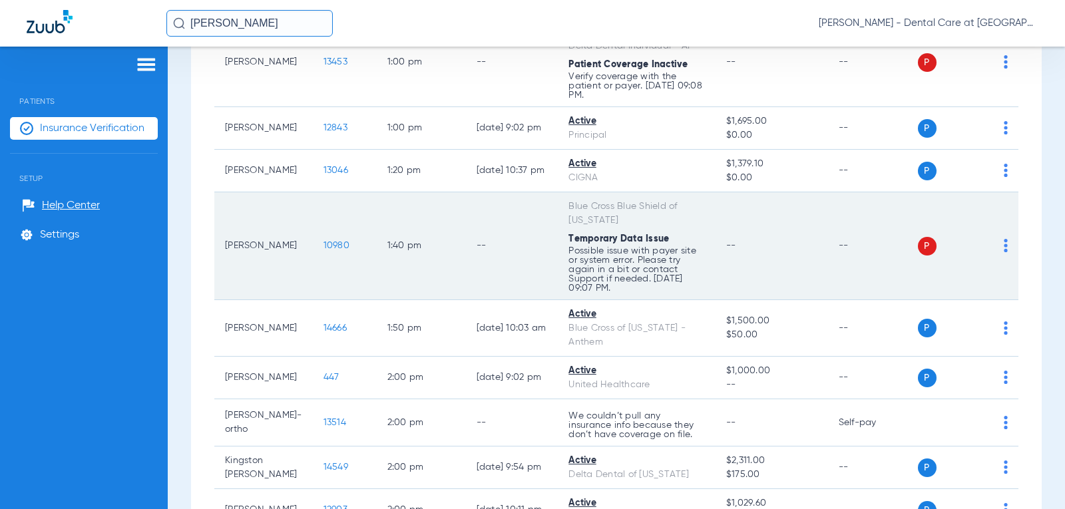
click at [786, 278] on td "--" at bounding box center [772, 246] width 113 height 108
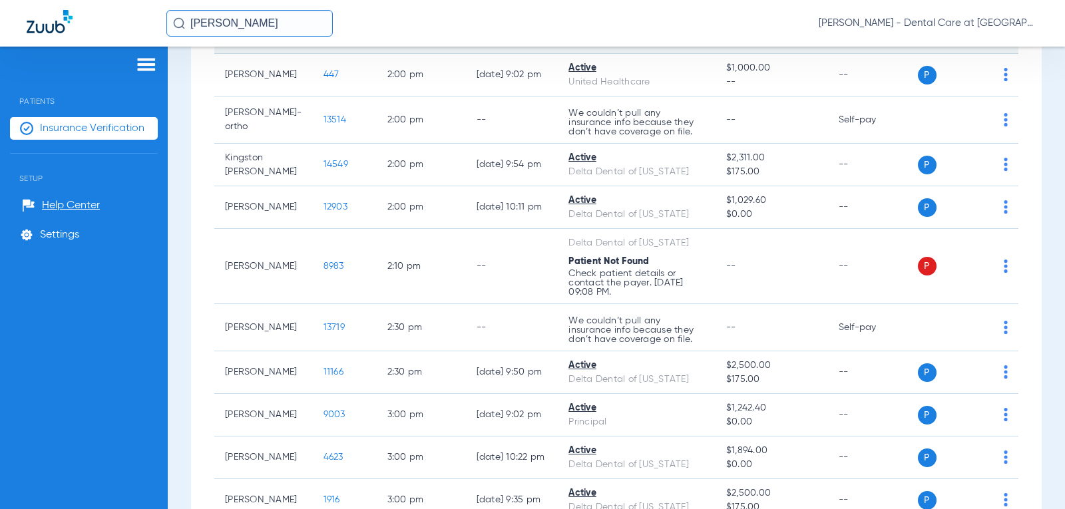
scroll to position [2730, 0]
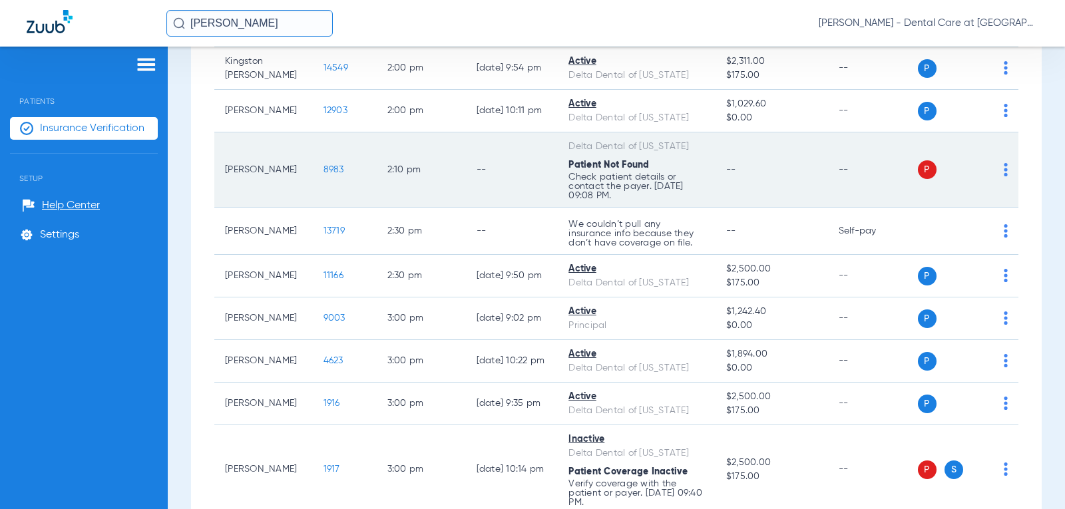
click at [796, 200] on td "--" at bounding box center [772, 169] width 113 height 75
click at [990, 179] on div "P S" at bounding box center [963, 169] width 91 height 19
click at [992, 179] on div "P S" at bounding box center [963, 169] width 91 height 19
click at [1004, 176] on img at bounding box center [1006, 169] width 4 height 13
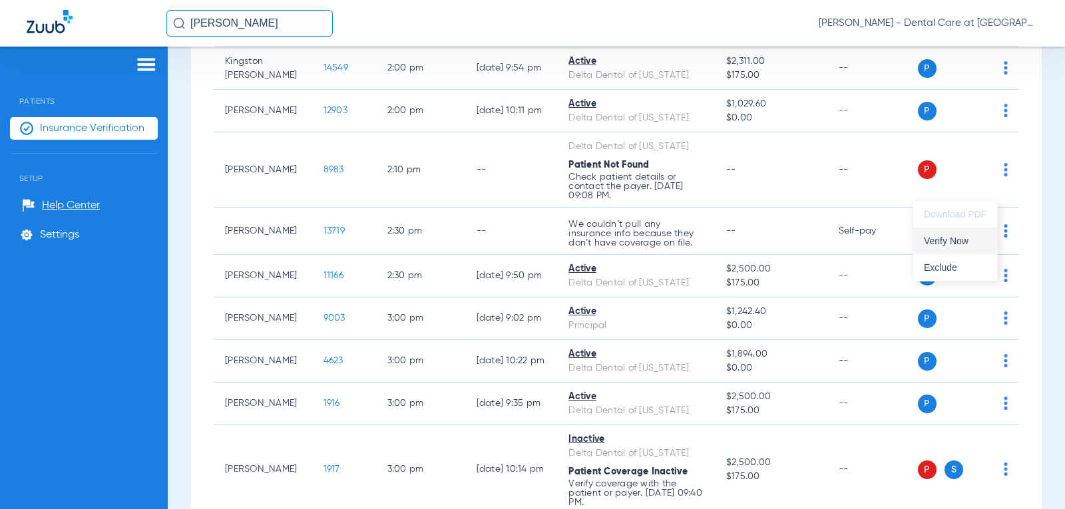
click at [950, 243] on span "Verify Now" at bounding box center [955, 240] width 63 height 9
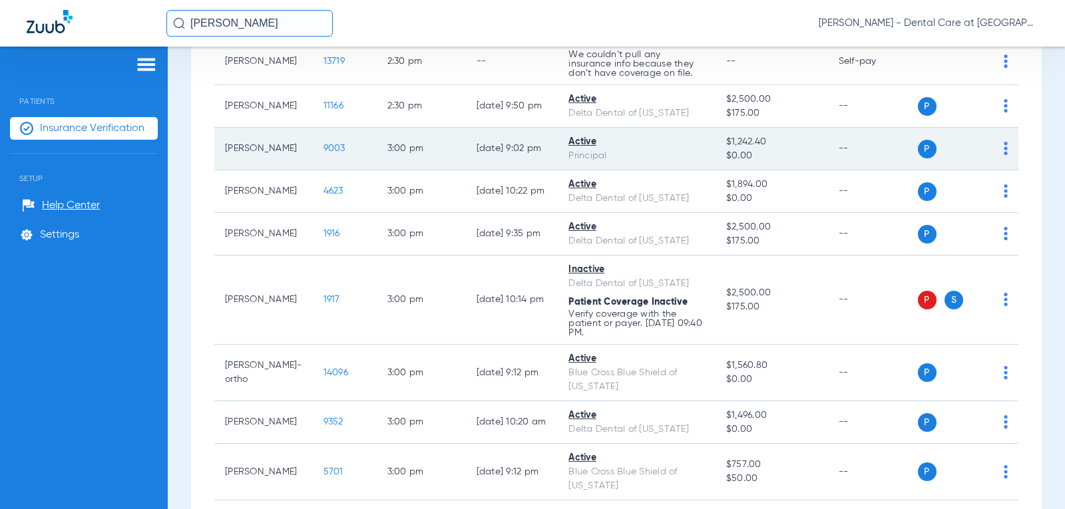
scroll to position [3129, 0]
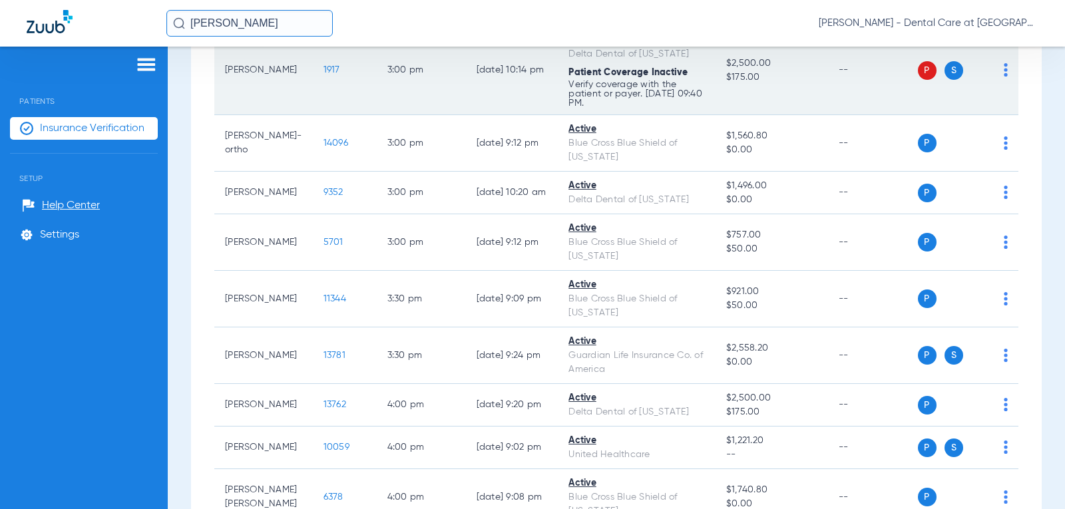
click at [539, 115] on td "[DATE] 10:14 PM" at bounding box center [512, 70] width 93 height 89
click at [1004, 77] on img at bounding box center [1006, 69] width 4 height 13
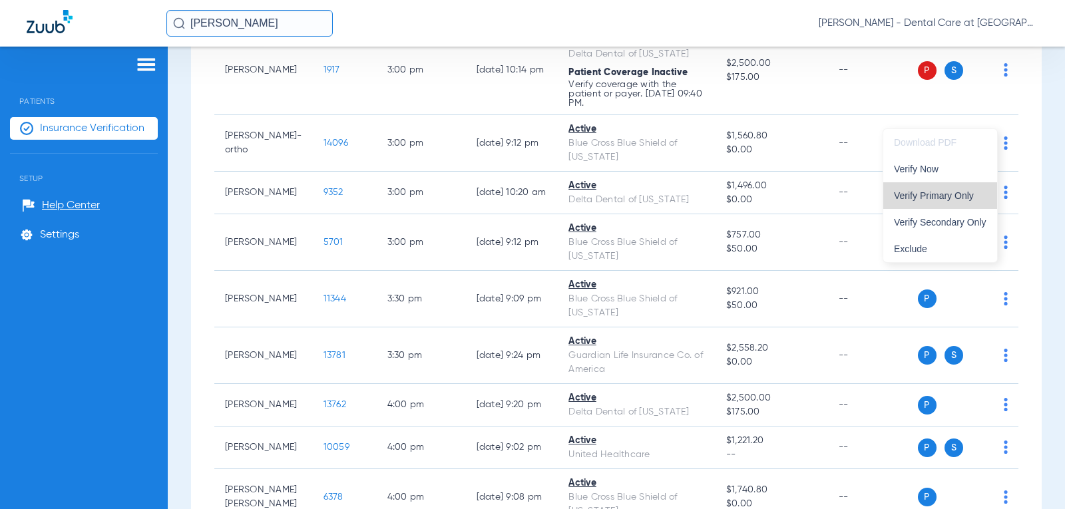
click at [948, 188] on button "Verify Primary Only" at bounding box center [941, 195] width 114 height 27
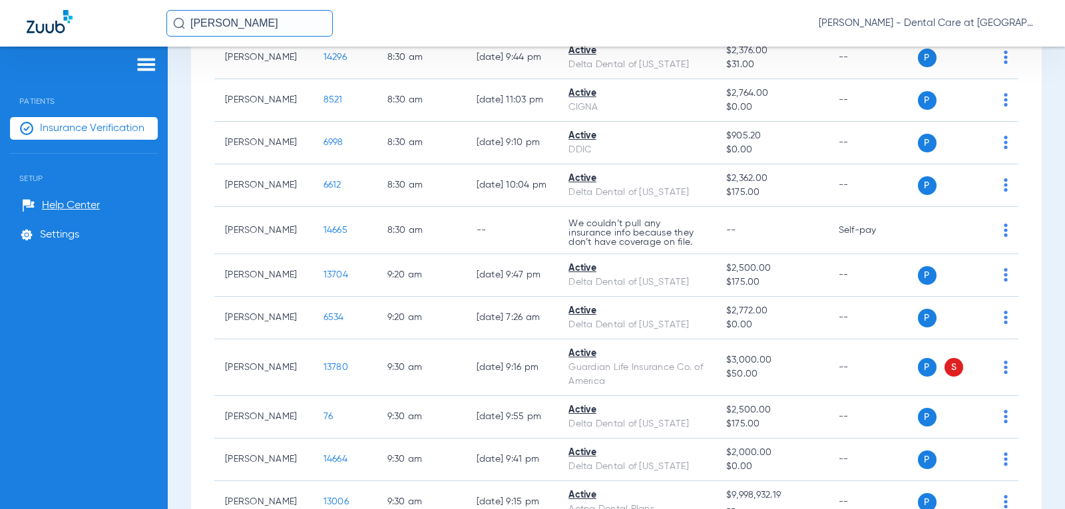
scroll to position [947, 0]
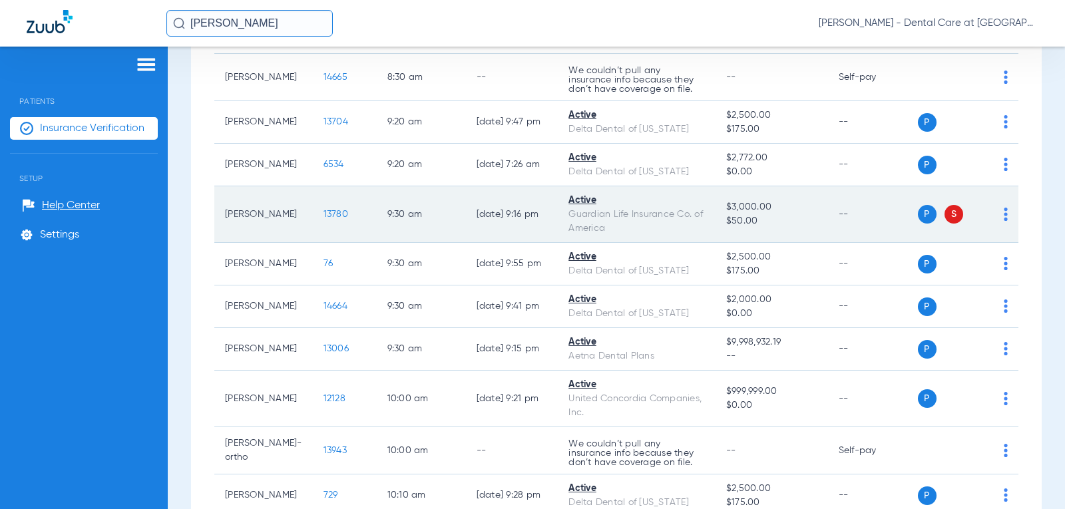
click at [857, 204] on td "--" at bounding box center [873, 214] width 90 height 57
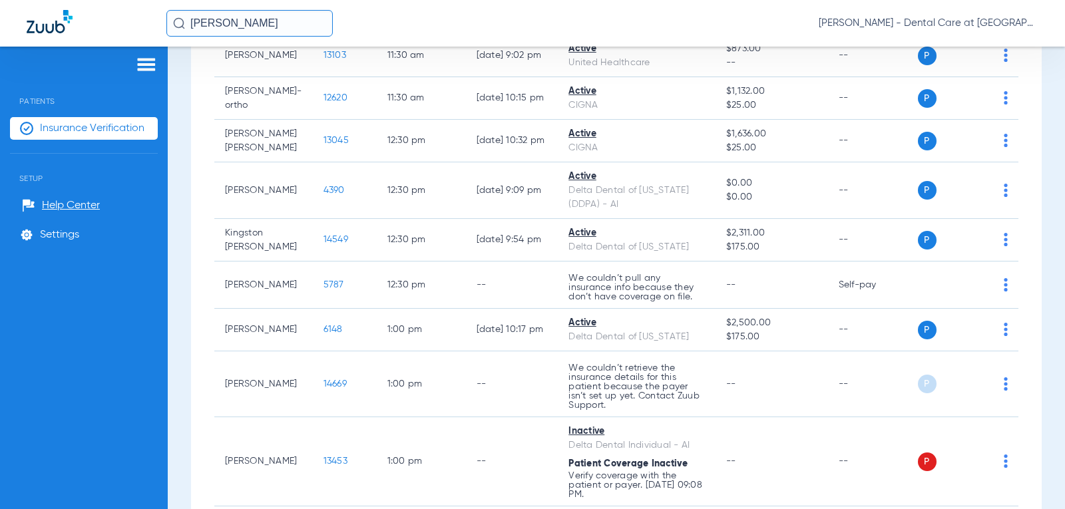
scroll to position [2197, 0]
